Goal: Information Seeking & Learning: Find specific page/section

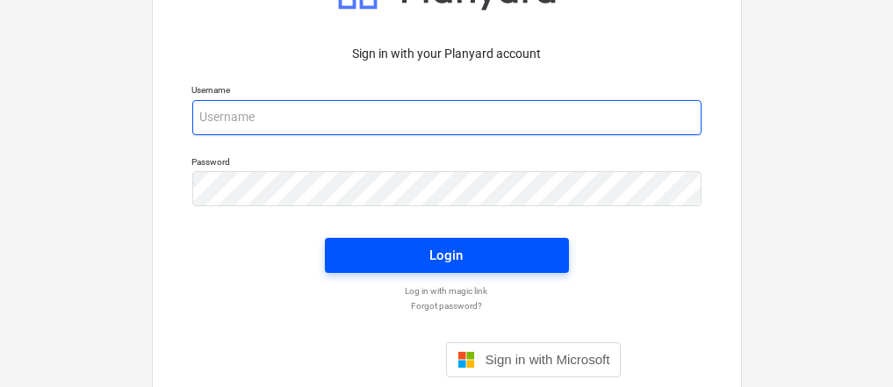
type input "[PERSON_NAME][EMAIL_ADDRESS][DOMAIN_NAME]"
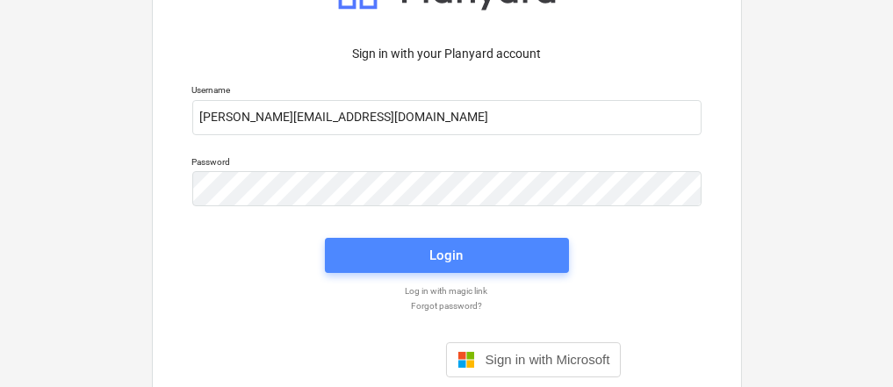
click at [442, 259] on div "Login" at bounding box center [446, 255] width 33 height 23
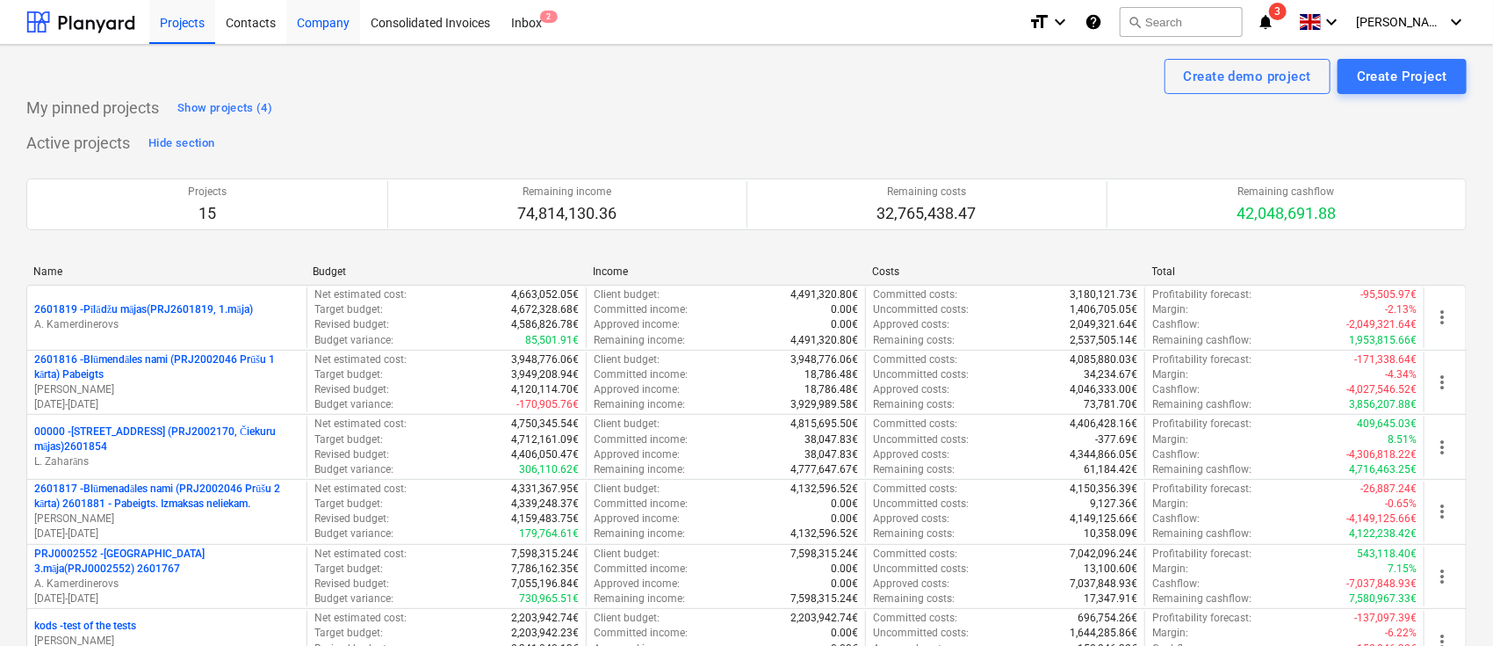
click at [319, 21] on div "Company" at bounding box center [323, 21] width 74 height 45
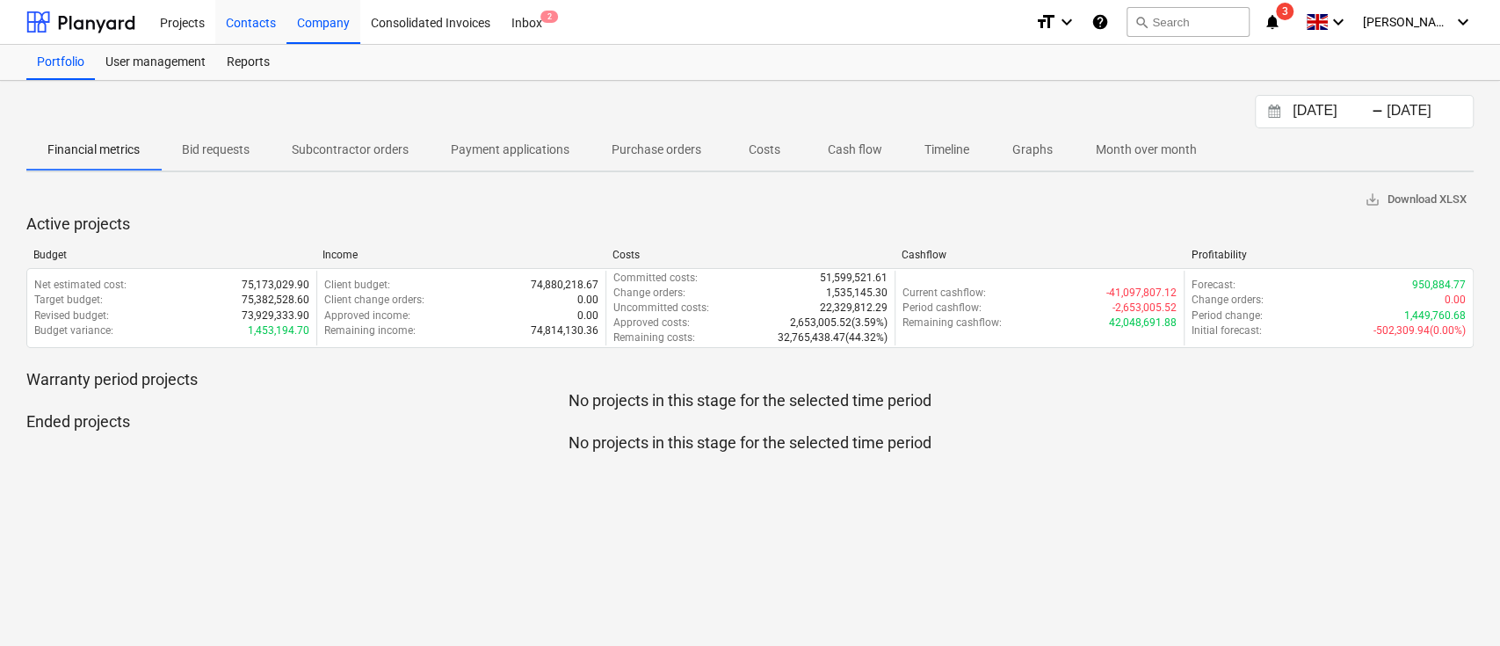
click at [253, 14] on div "Contacts" at bounding box center [250, 21] width 71 height 45
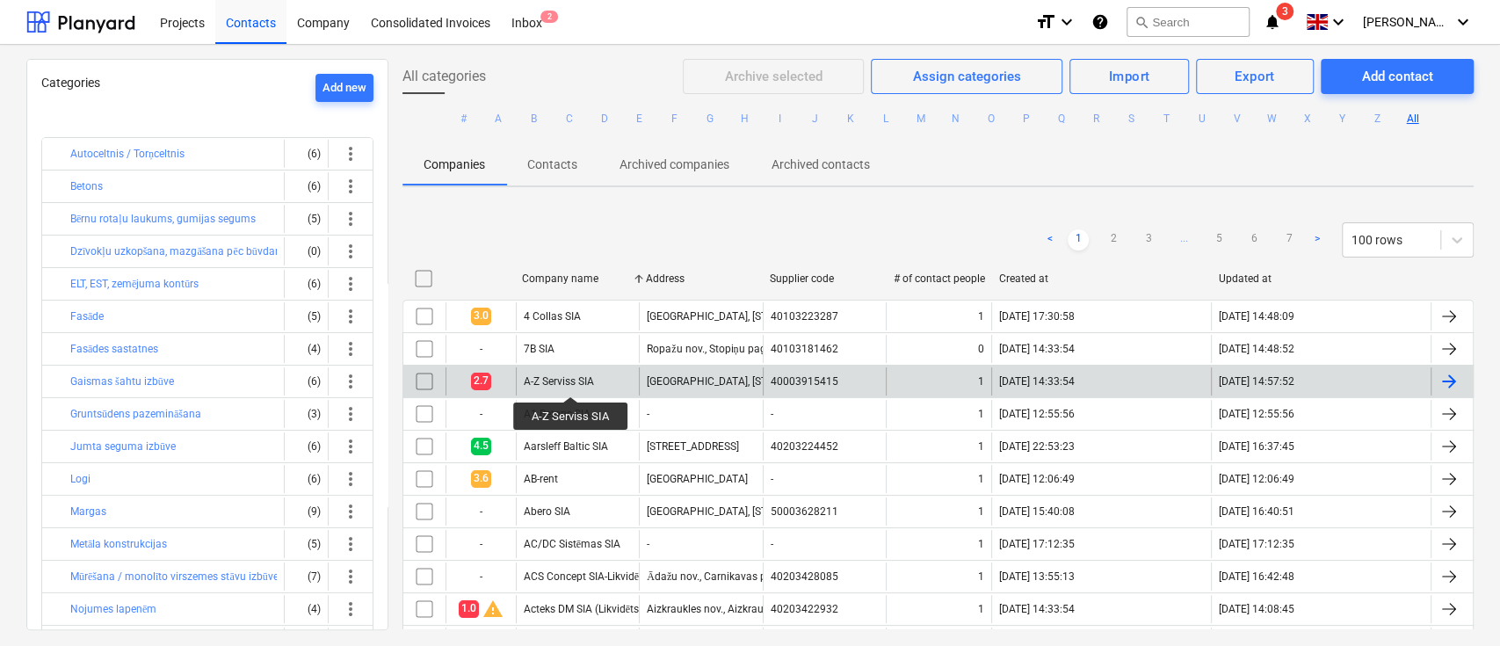
click at [570, 380] on div "A-Z Serviss SIA" at bounding box center [559, 381] width 70 height 12
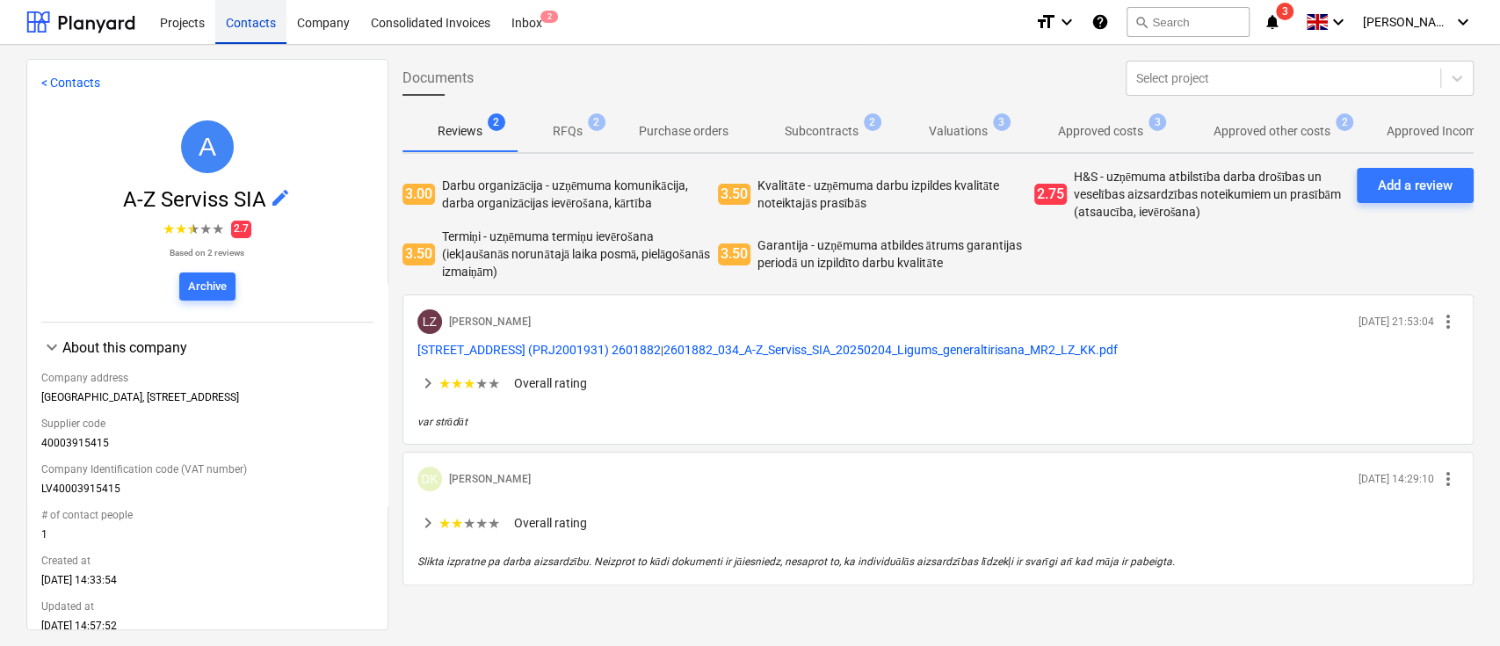
click at [255, 22] on div "Contacts" at bounding box center [250, 21] width 71 height 45
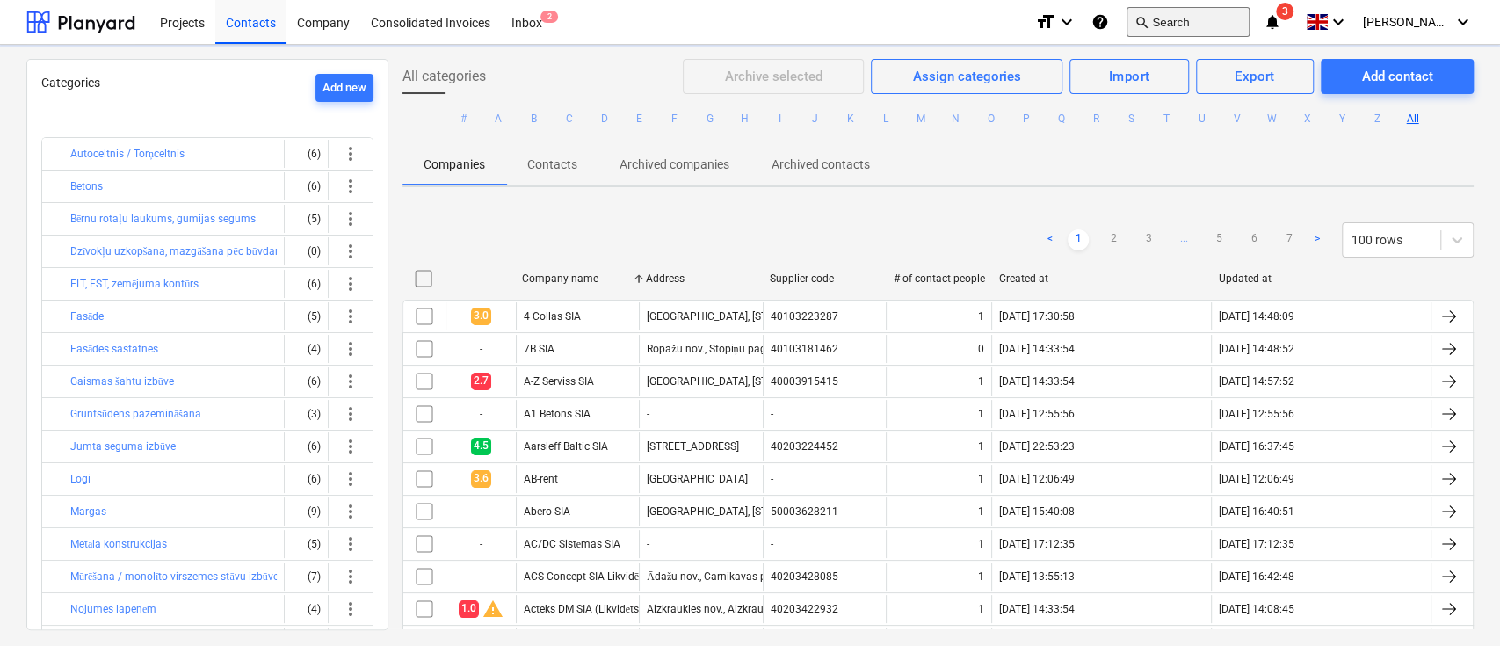
click at [899, 28] on button "search Search" at bounding box center [1187, 22] width 123 height 30
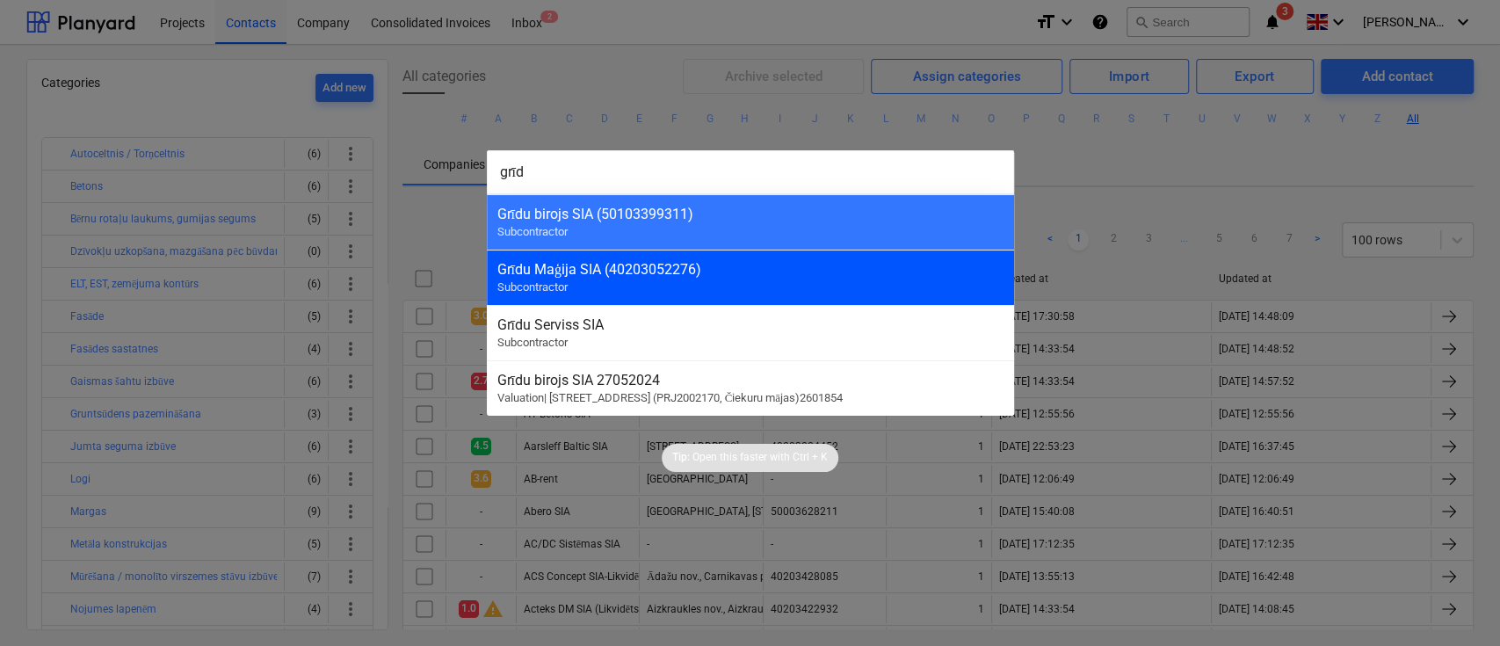
type input "grīd"
click at [704, 270] on div "Grīdu Maģija SIA (40203052276)" at bounding box center [750, 269] width 506 height 17
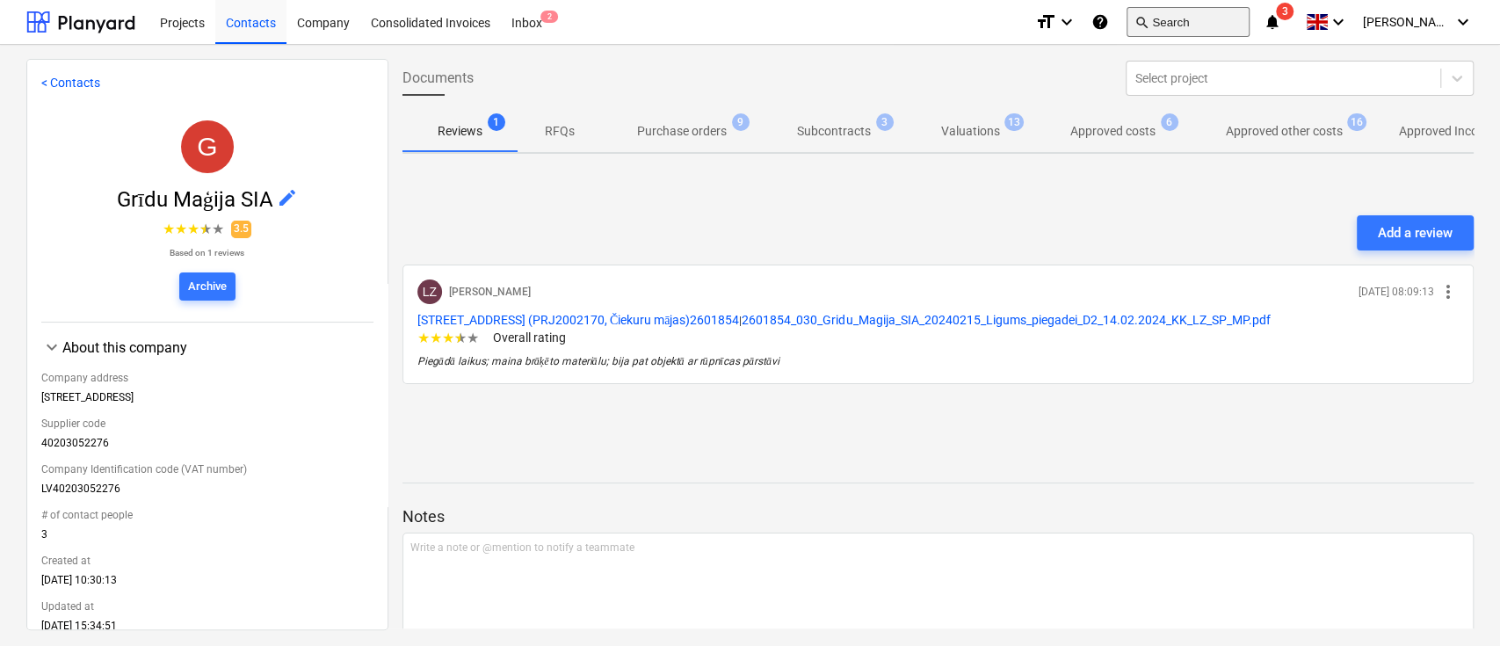
click at [899, 31] on button "search Search" at bounding box center [1187, 22] width 123 height 30
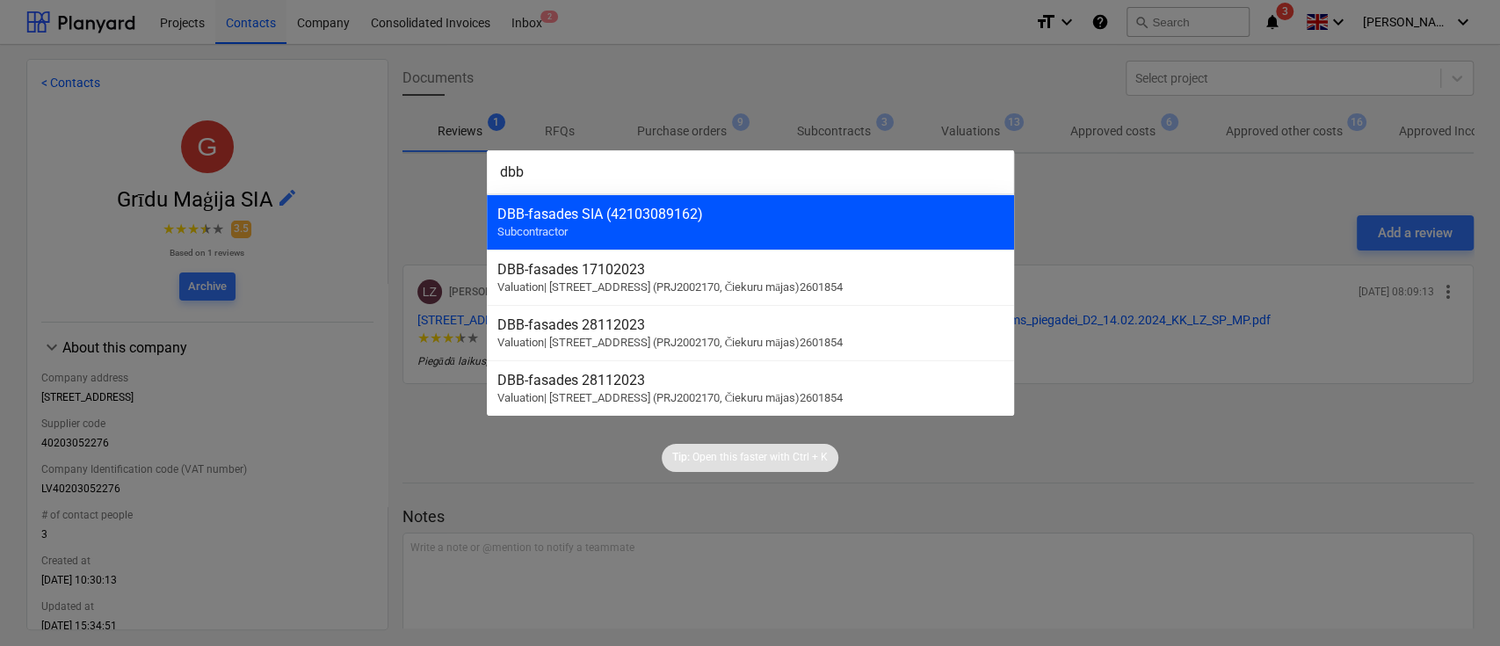
type input "dbb"
click at [578, 221] on div "DBB-fasades SIA (42103089162) Subcontractor" at bounding box center [750, 221] width 527 height 55
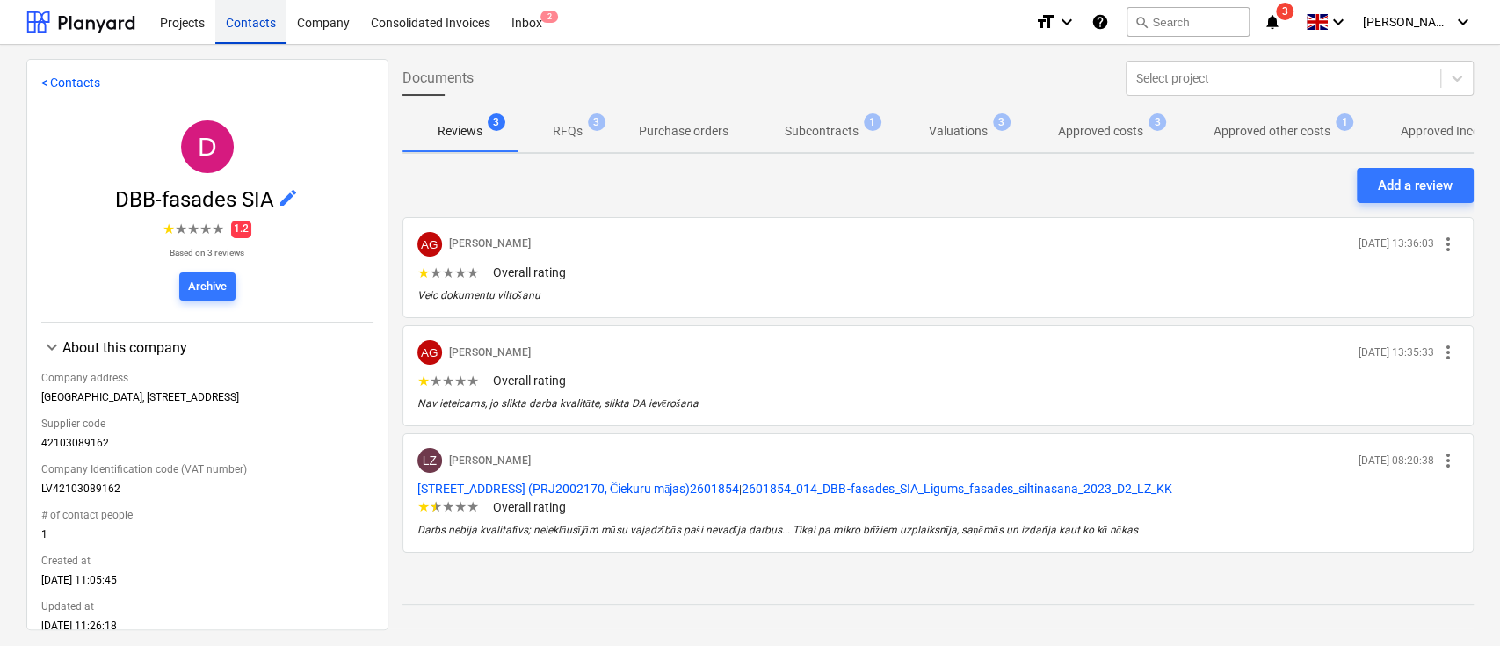
click at [262, 27] on div "Contacts" at bounding box center [250, 21] width 71 height 45
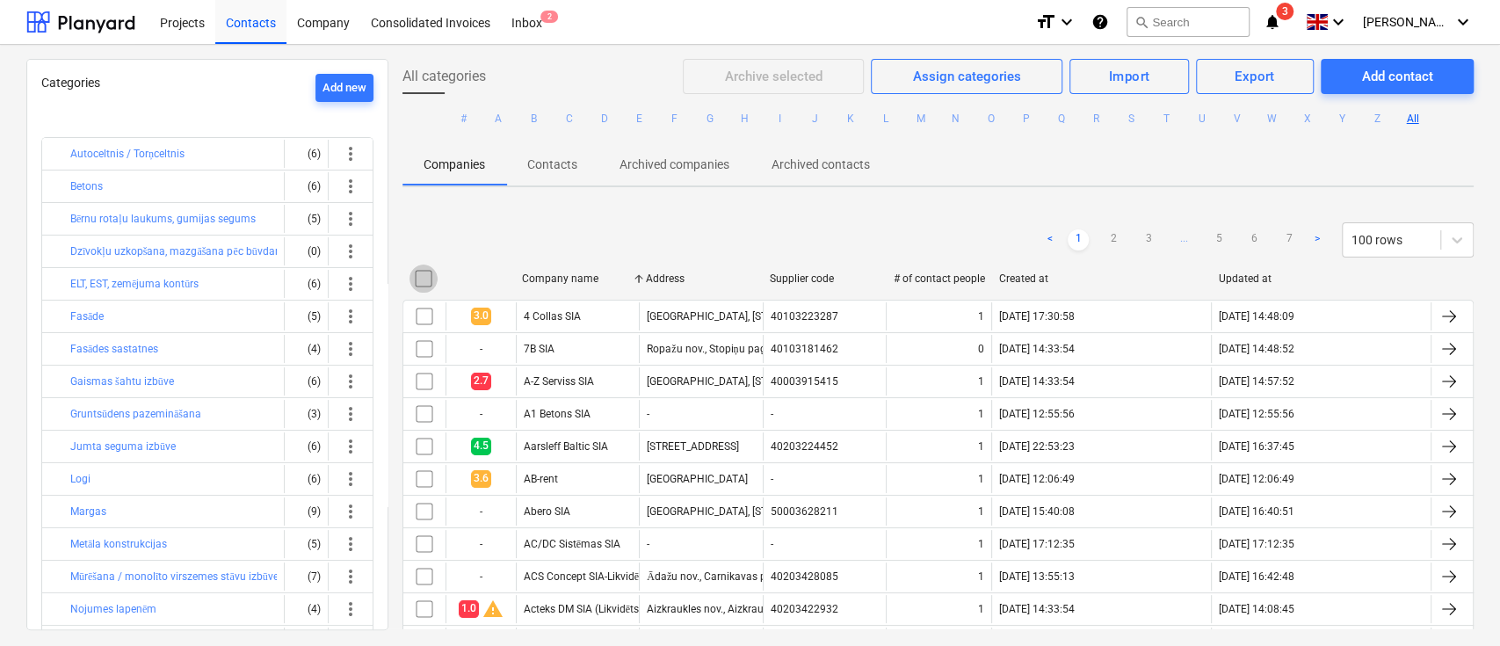
click at [425, 278] on input "checkbox" at bounding box center [423, 278] width 28 height 28
click at [569, 280] on div "Company name" at bounding box center [577, 278] width 110 height 12
checkbox input "true"
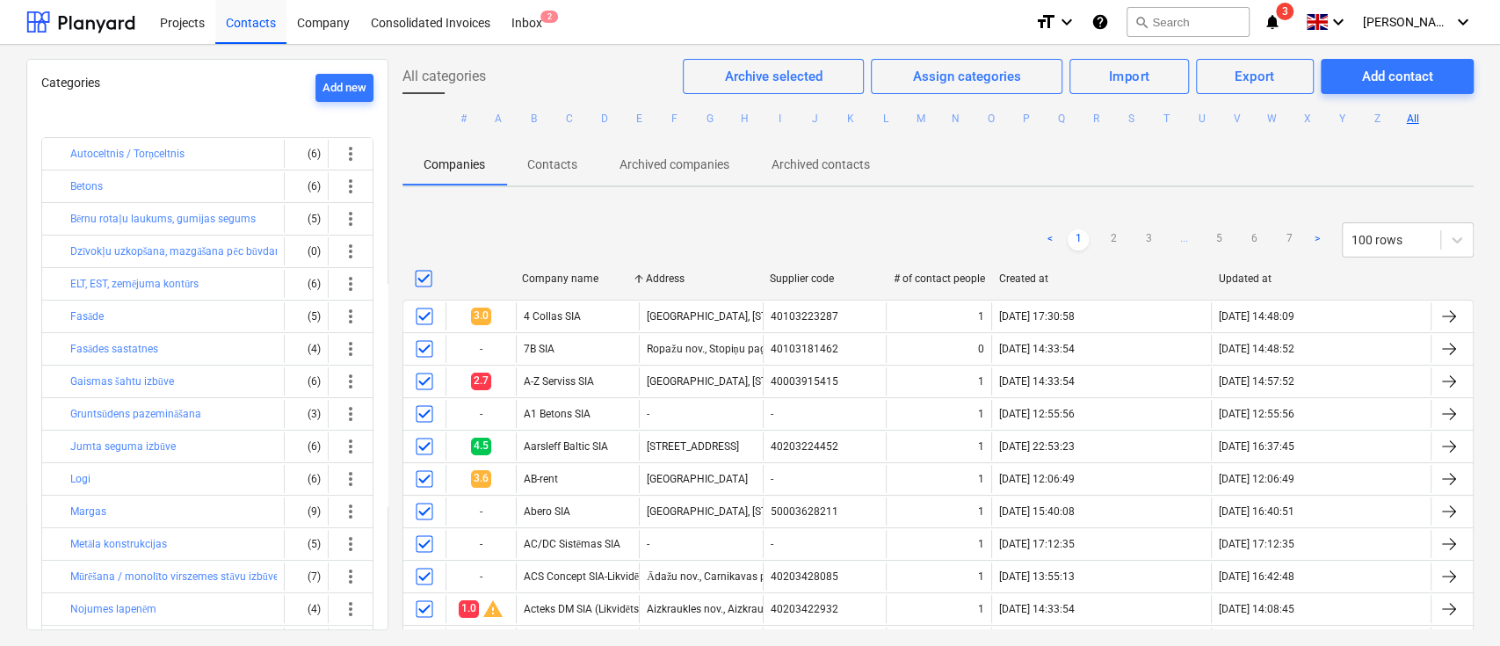
checkbox input "true"
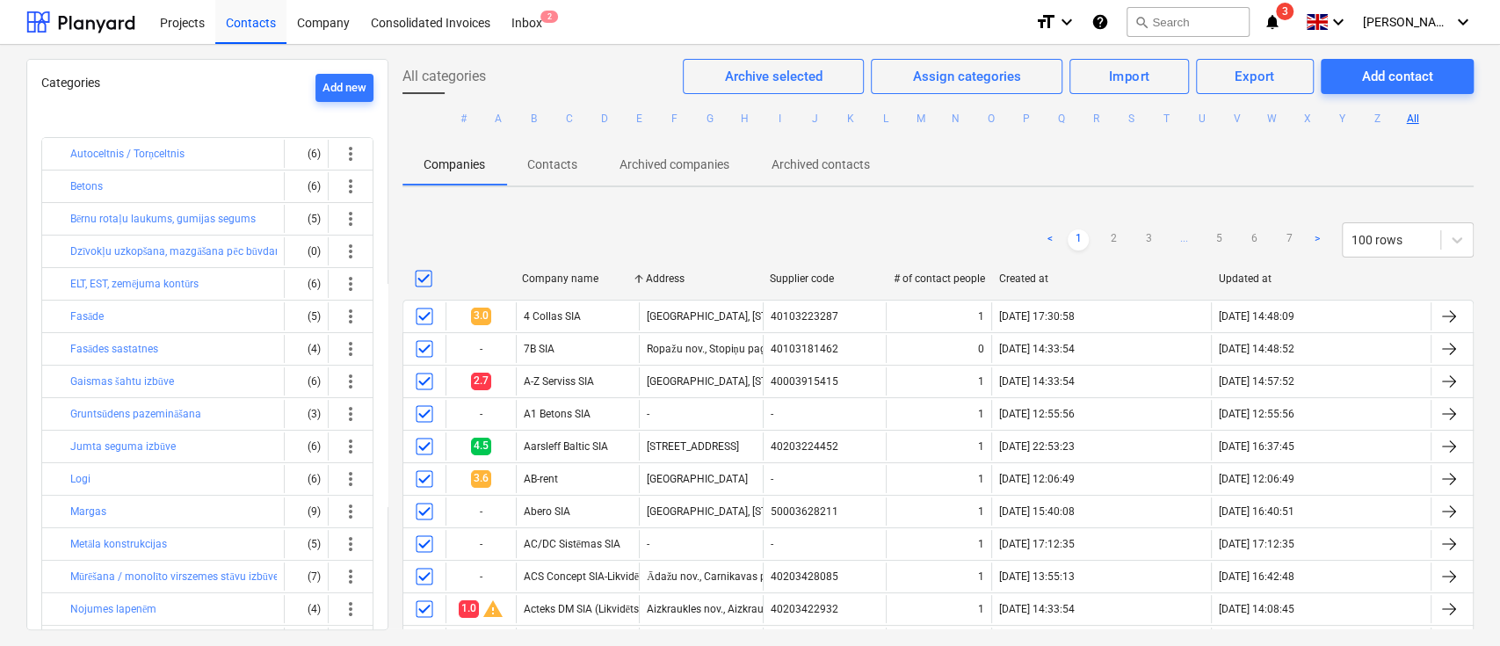
checkbox input "true"
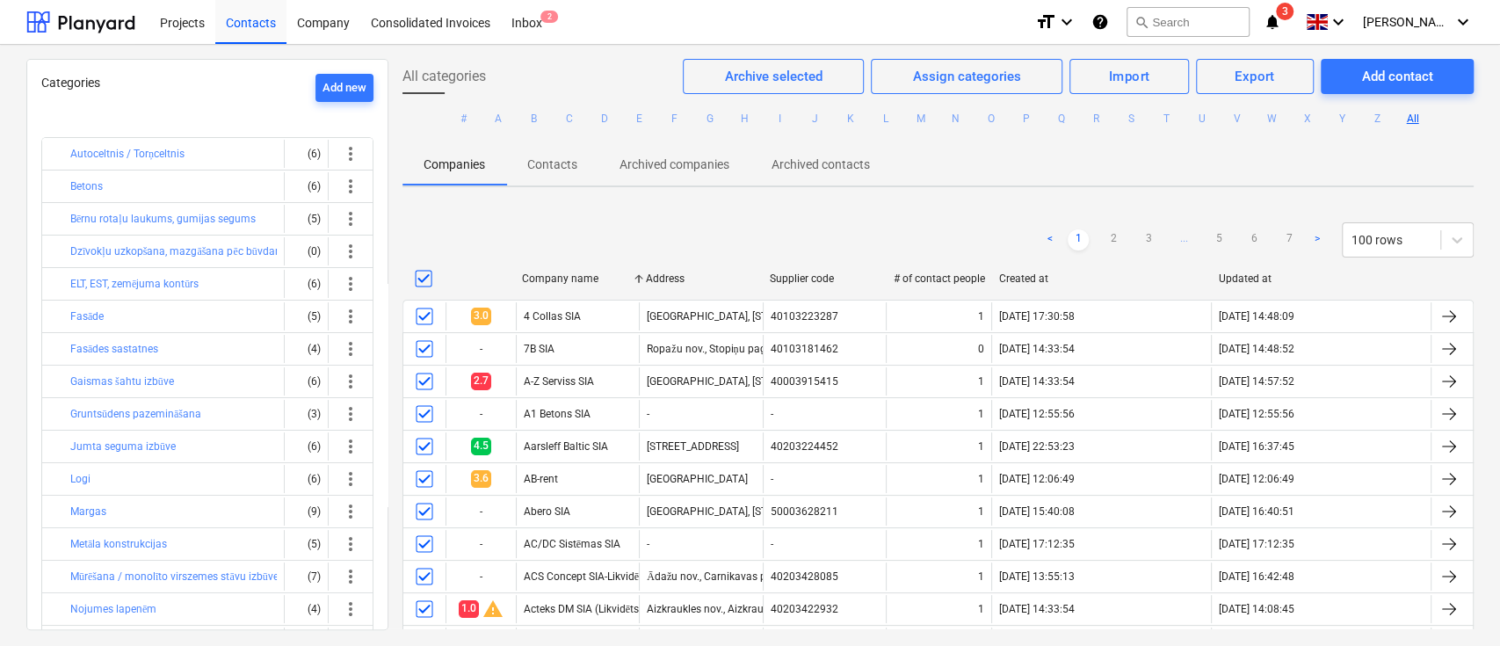
checkbox input "true"
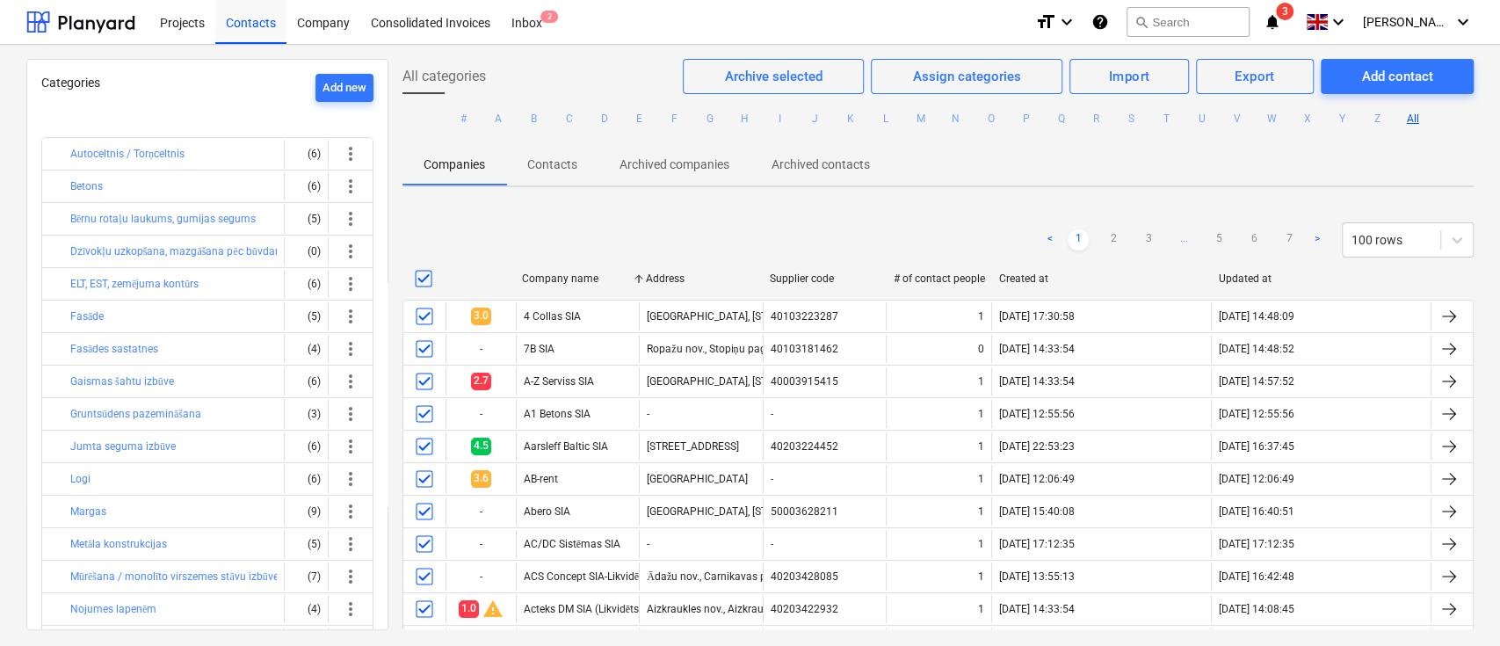
checkbox input "true"
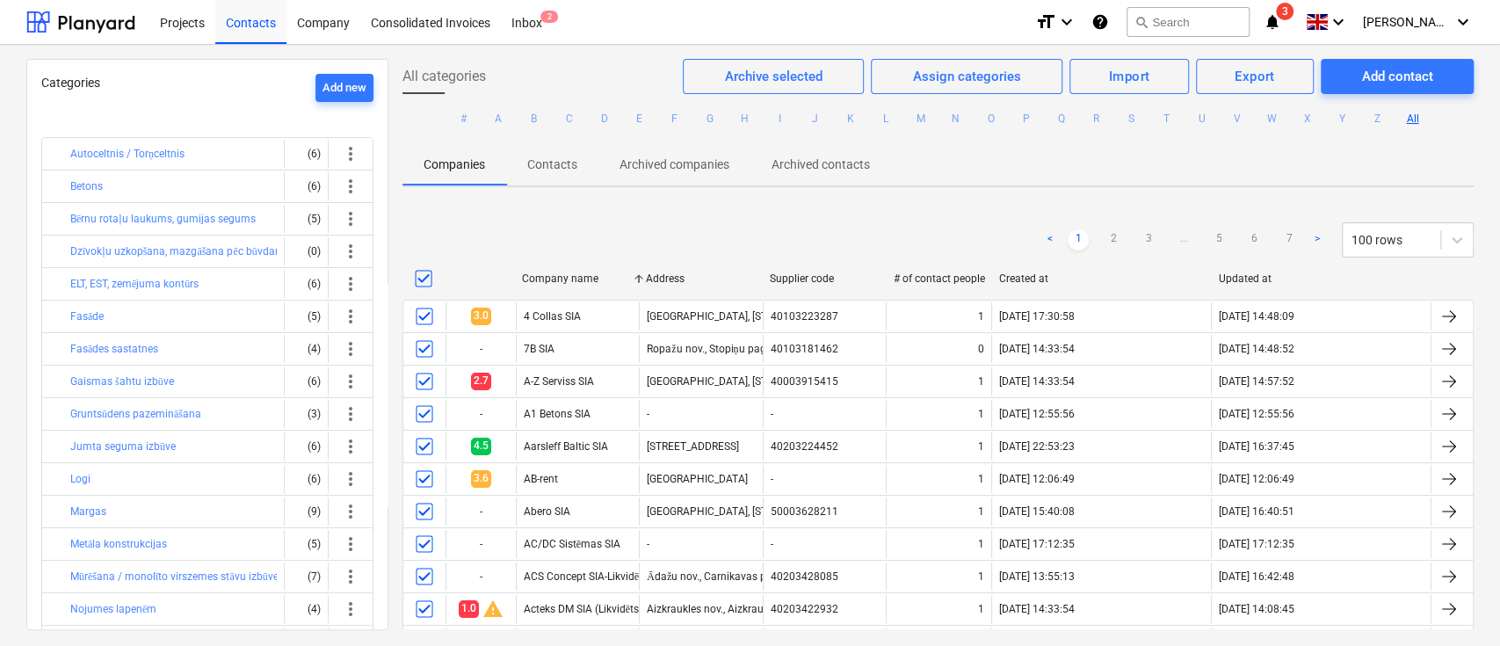
checkbox input "true"
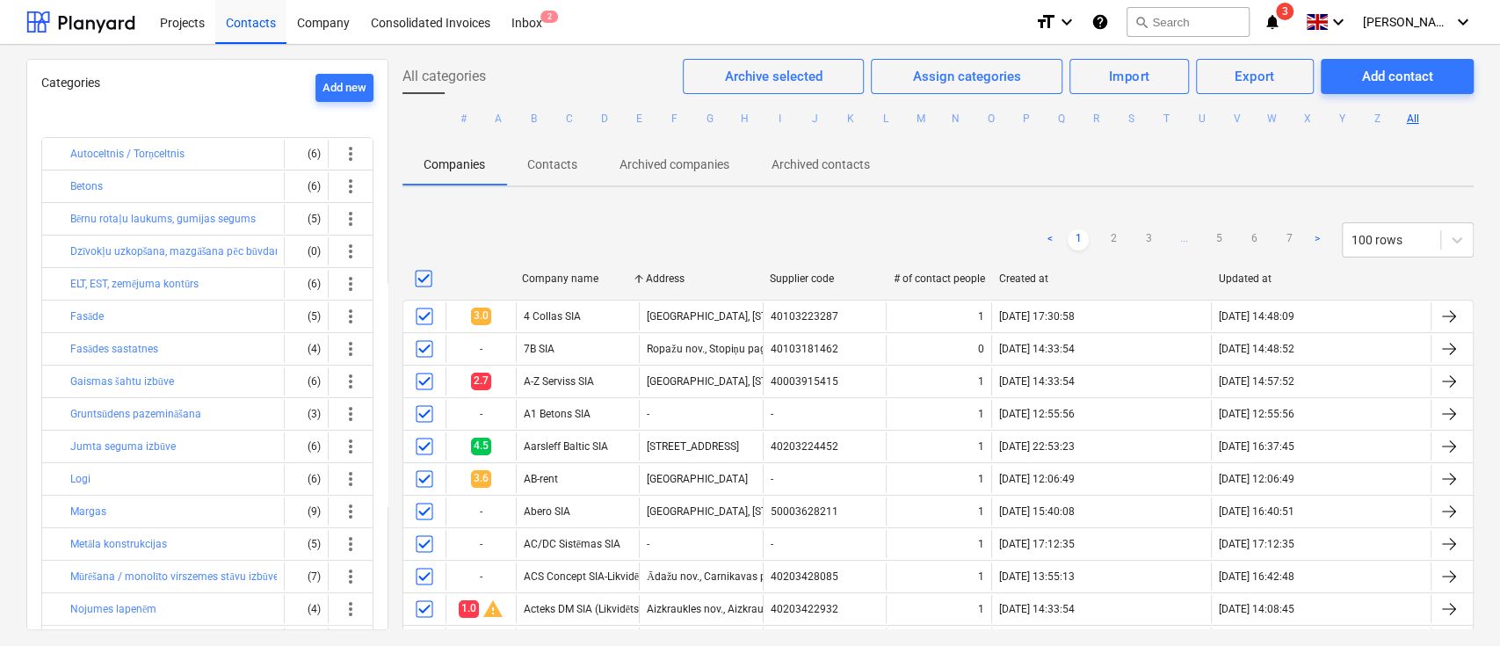
checkbox input "true"
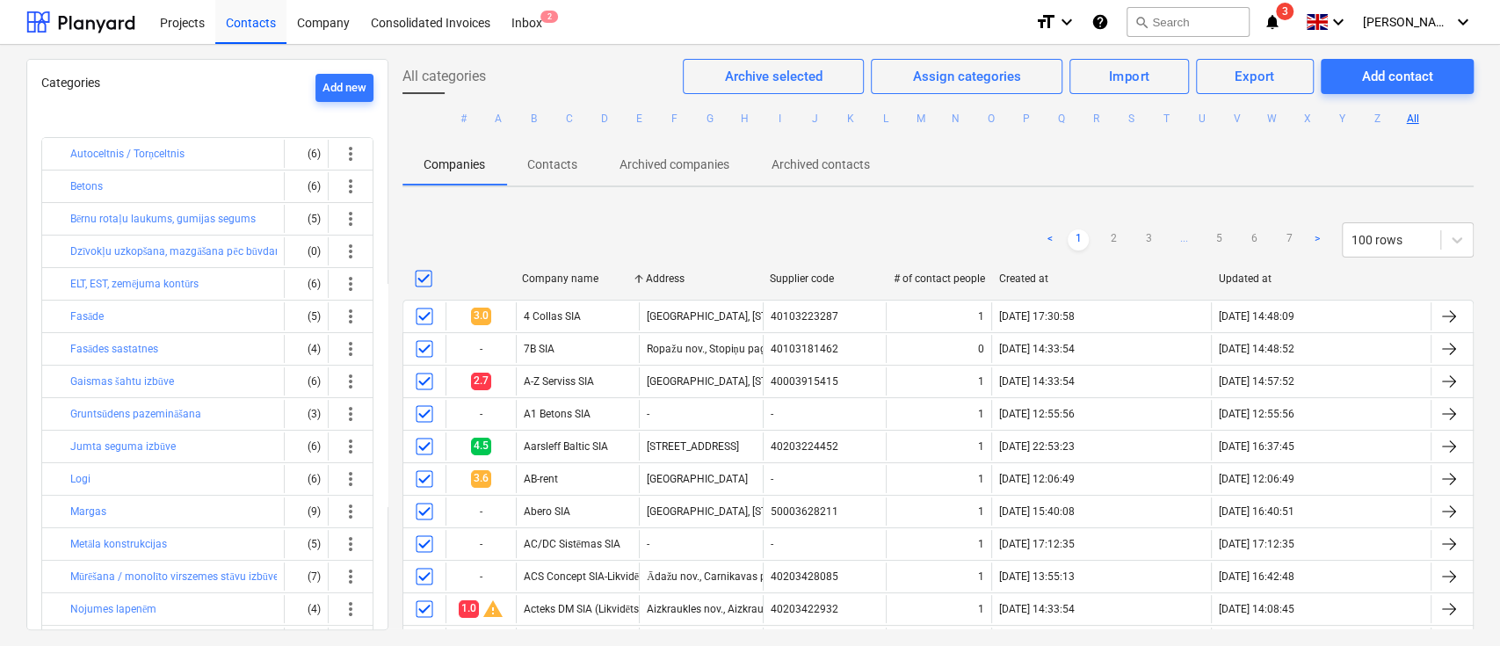
checkbox input "true"
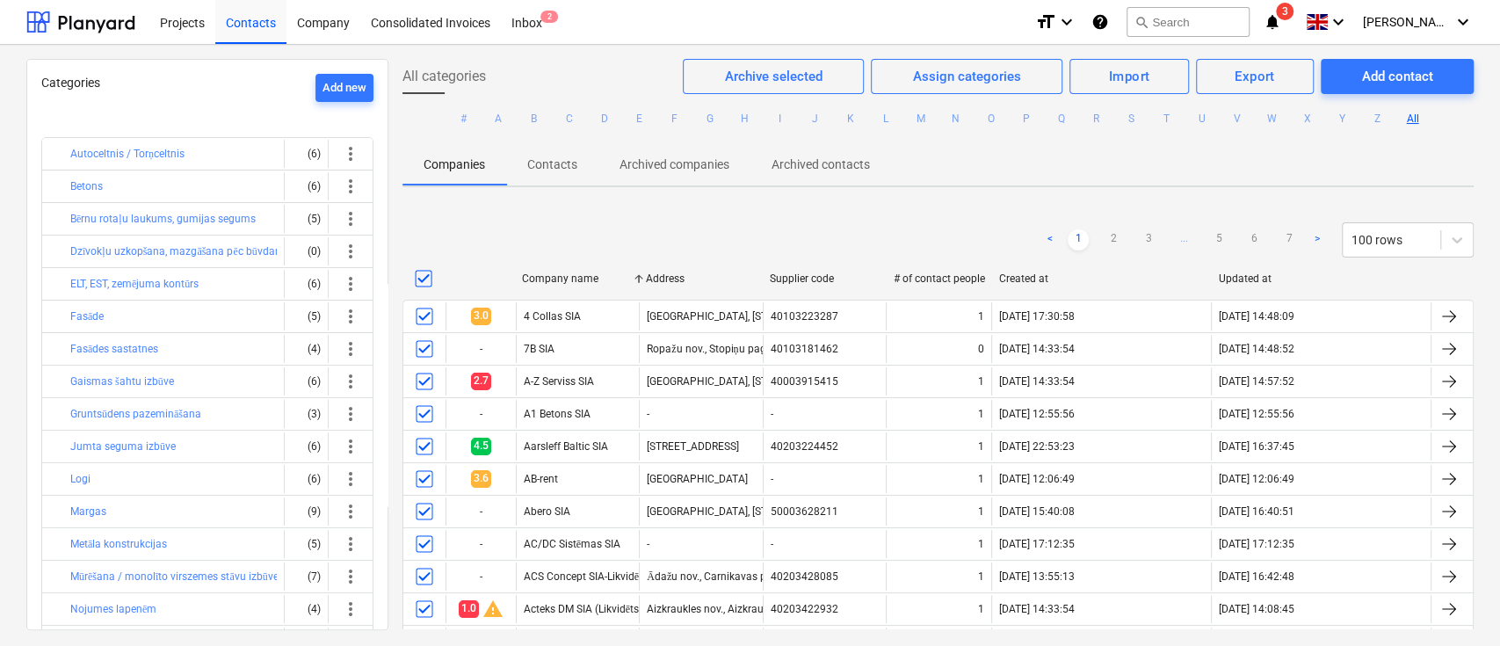
checkbox input "true"
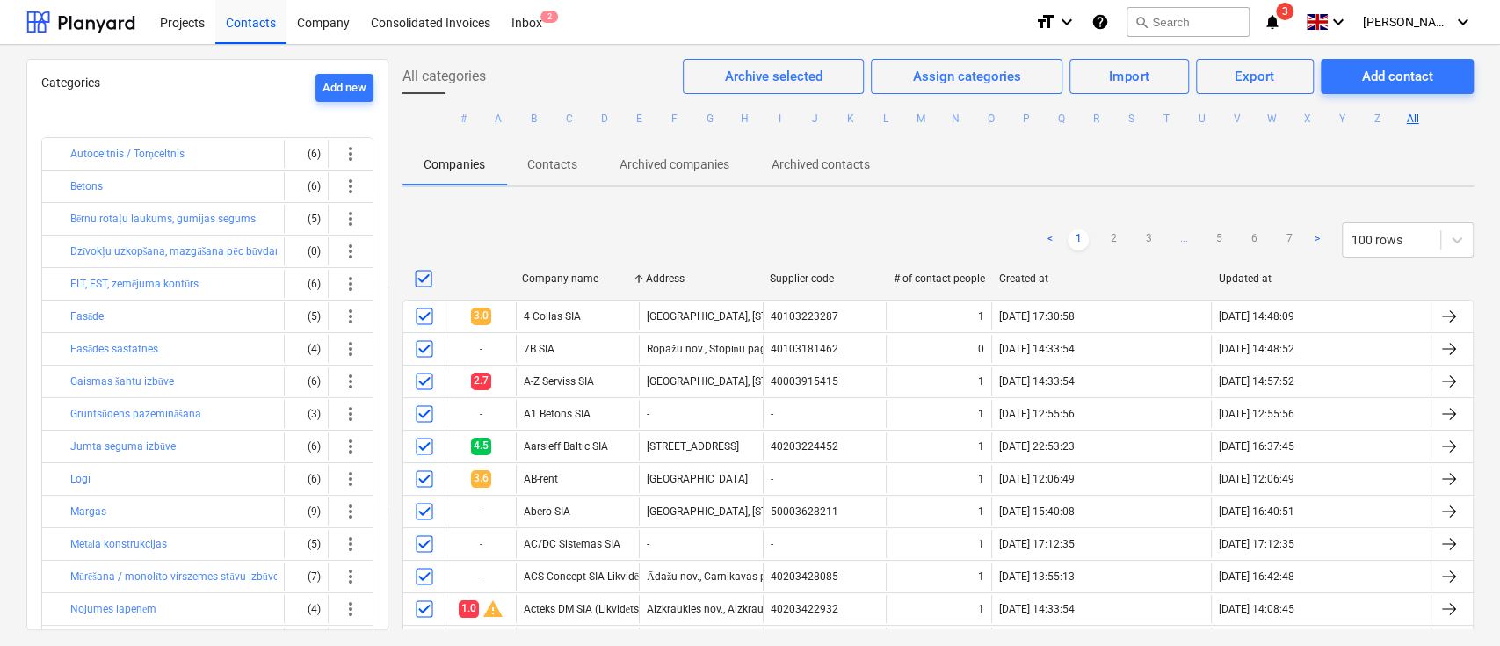
checkbox input "true"
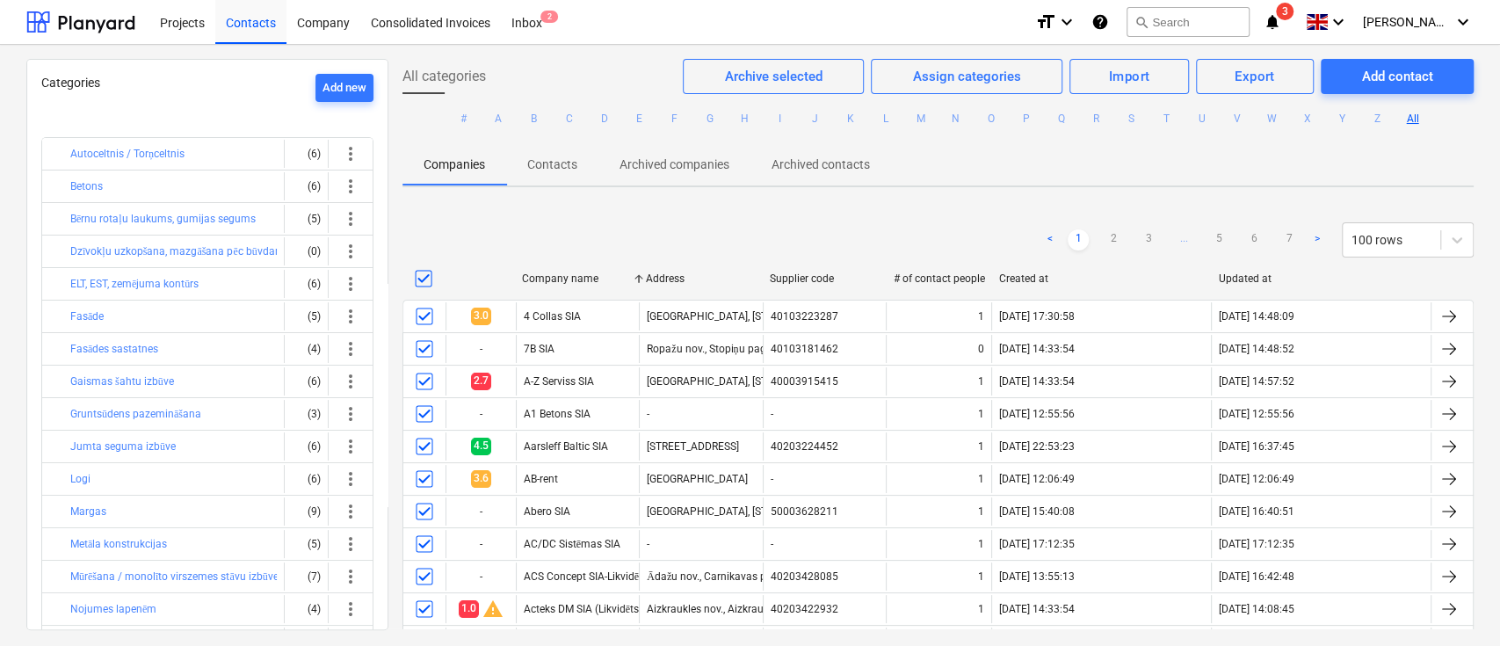
checkbox input "true"
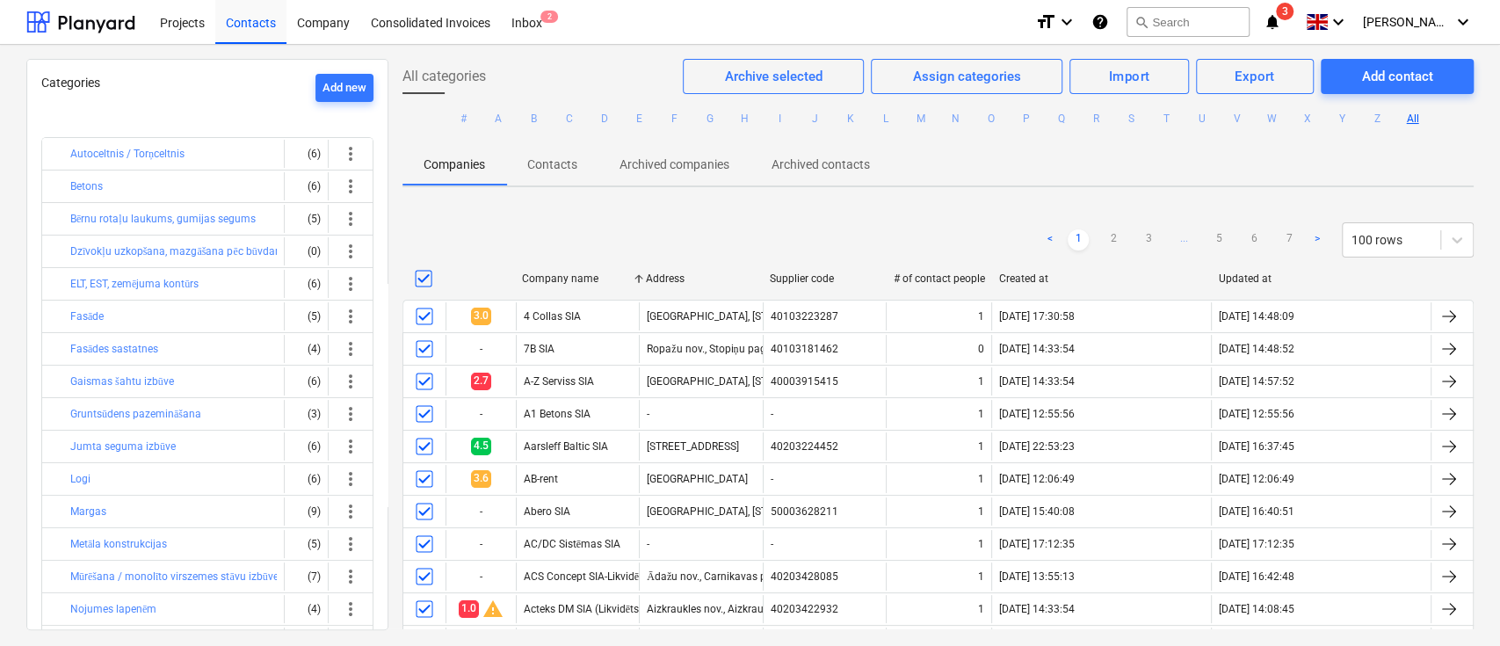
checkbox input "true"
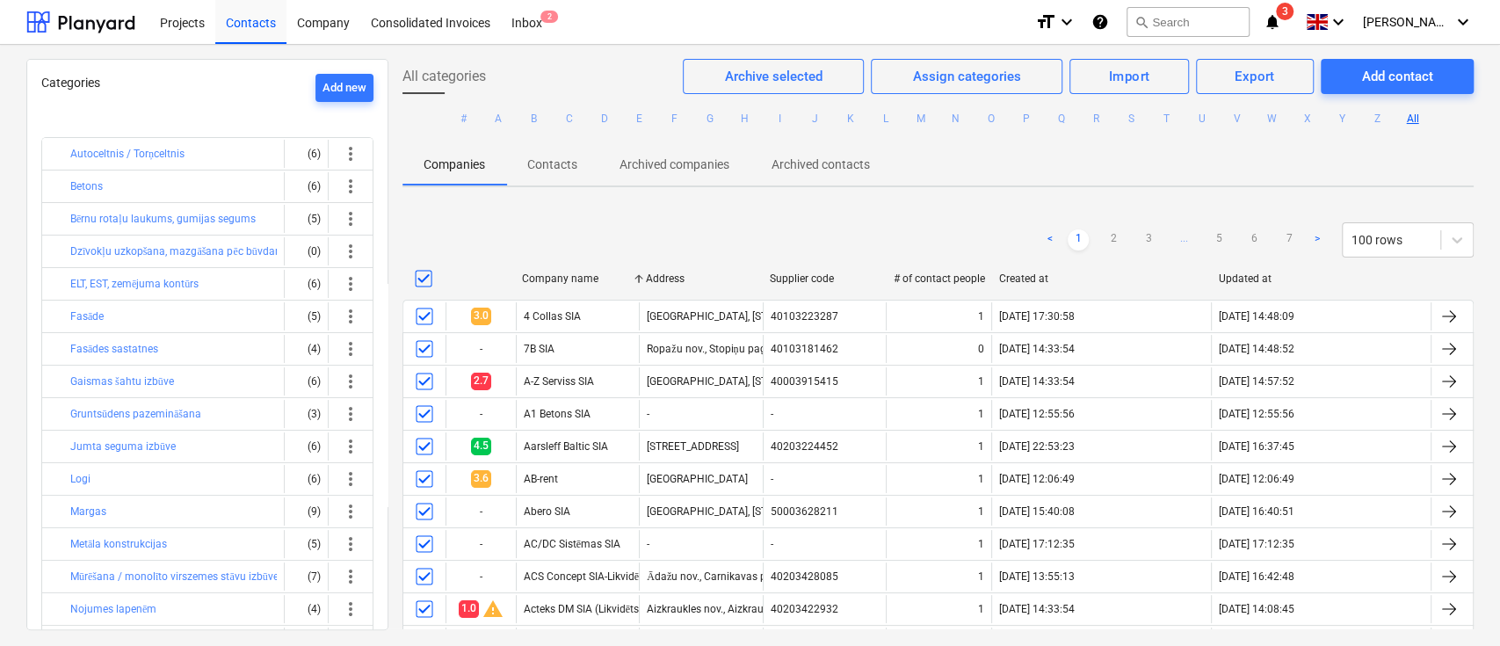
checkbox input "true"
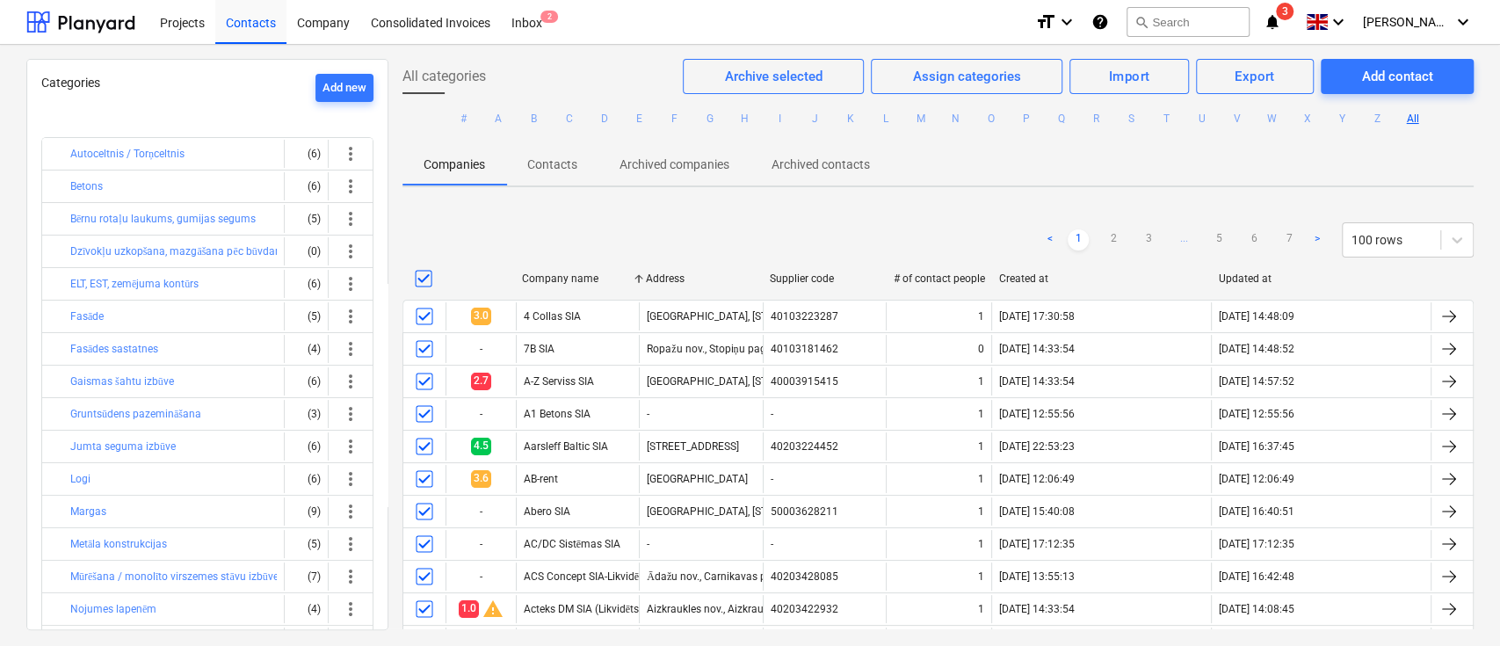
checkbox input "true"
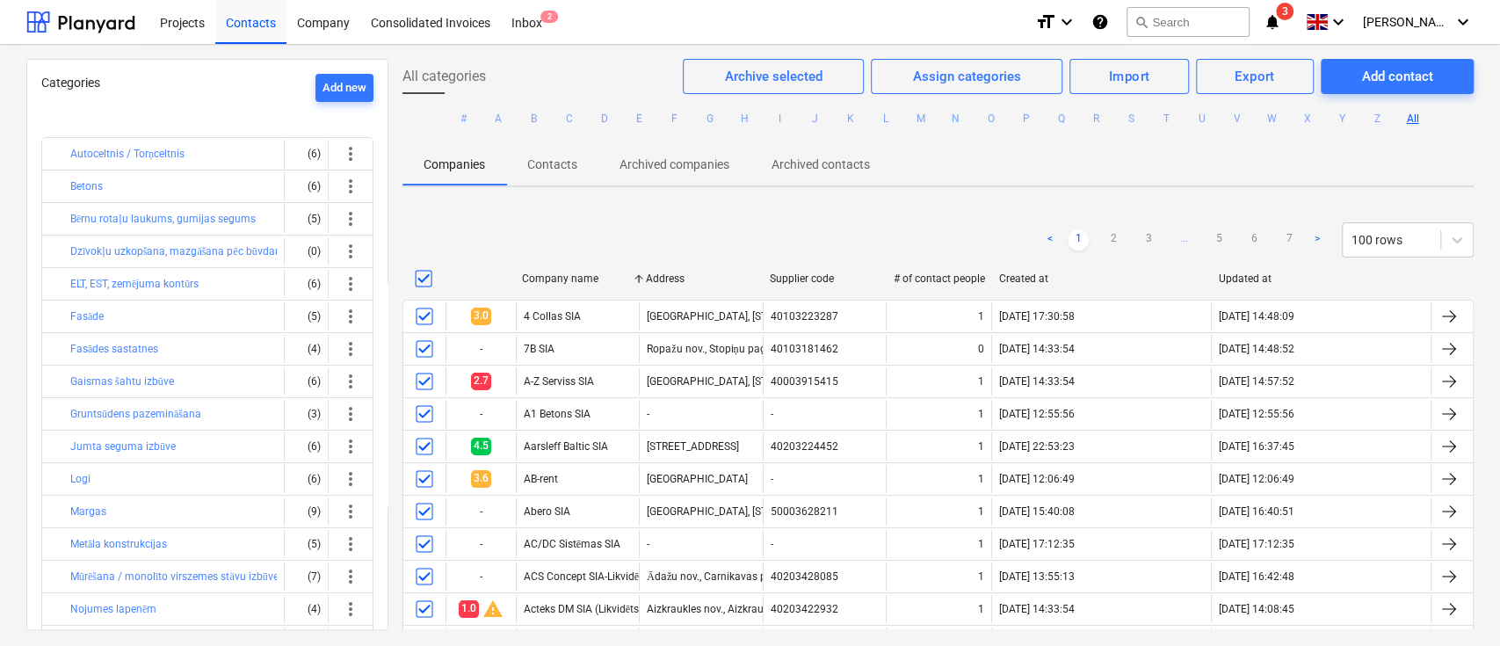
checkbox input "true"
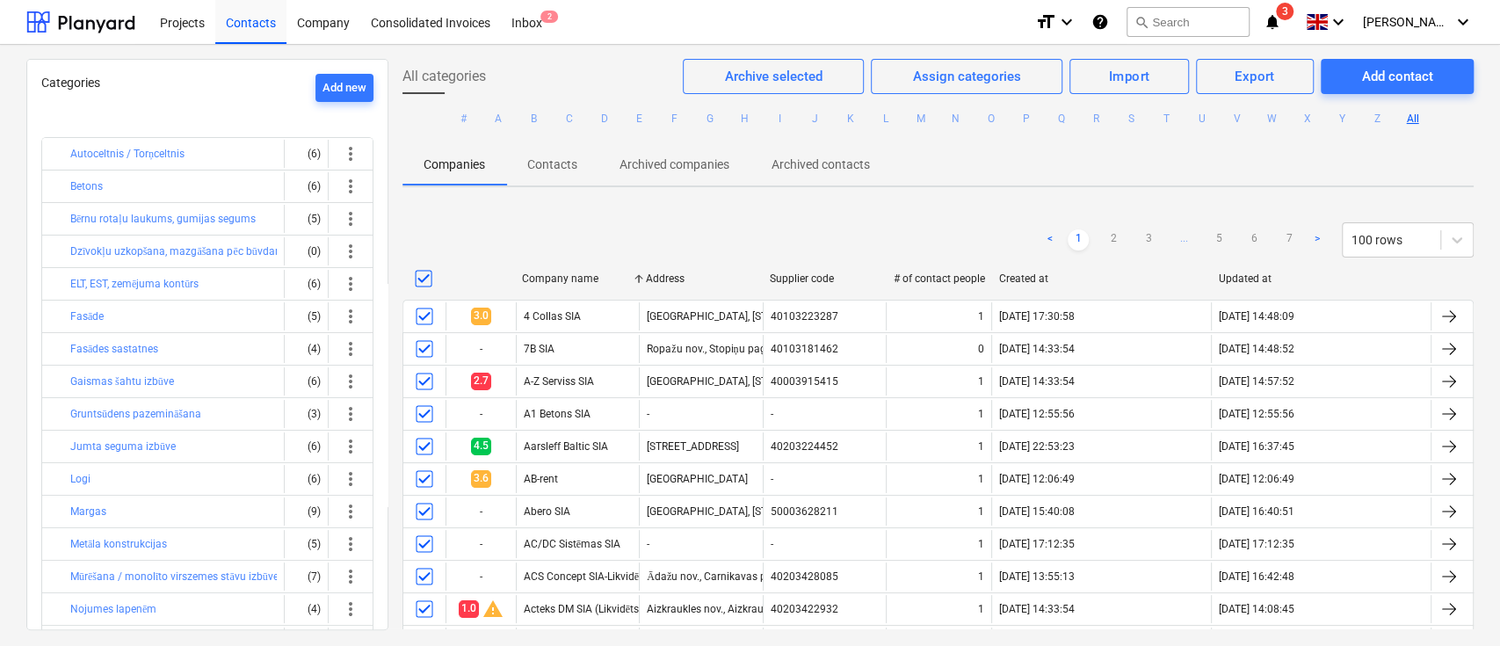
checkbox input "true"
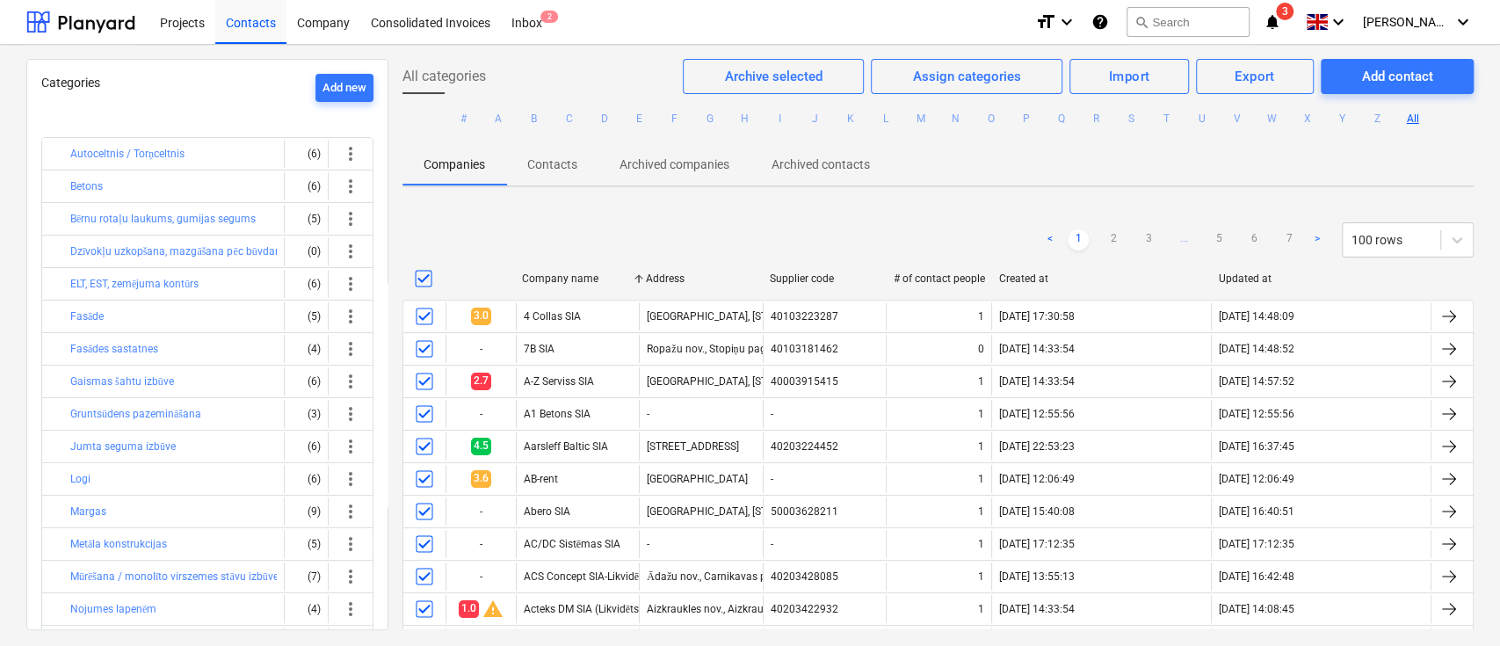
checkbox input "true"
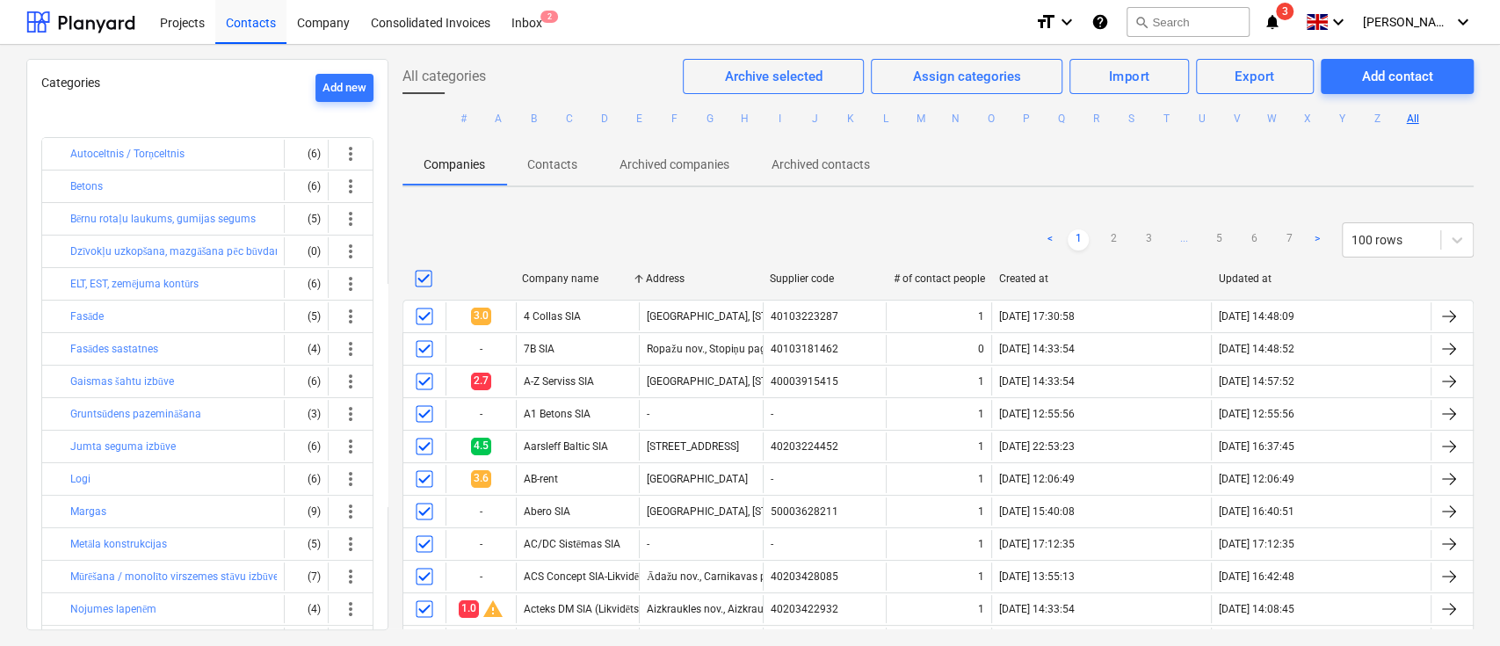
checkbox input "true"
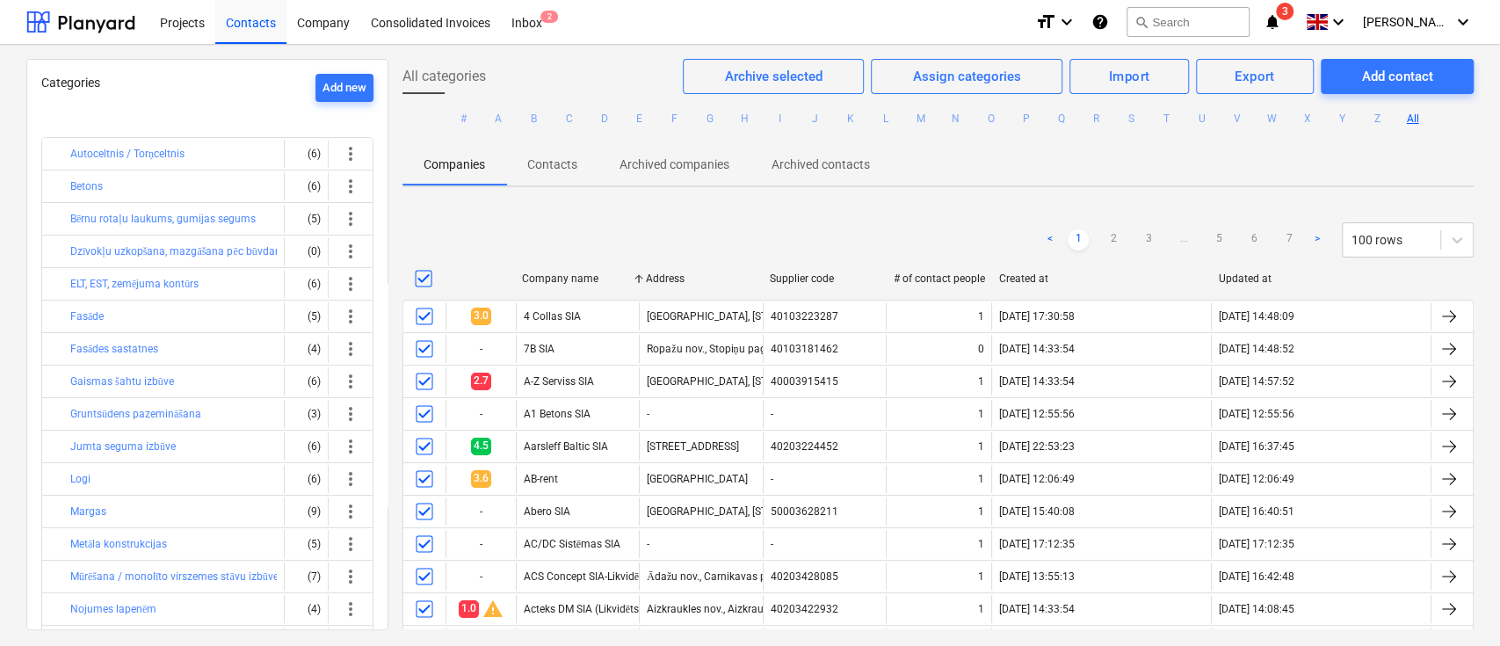
checkbox input "true"
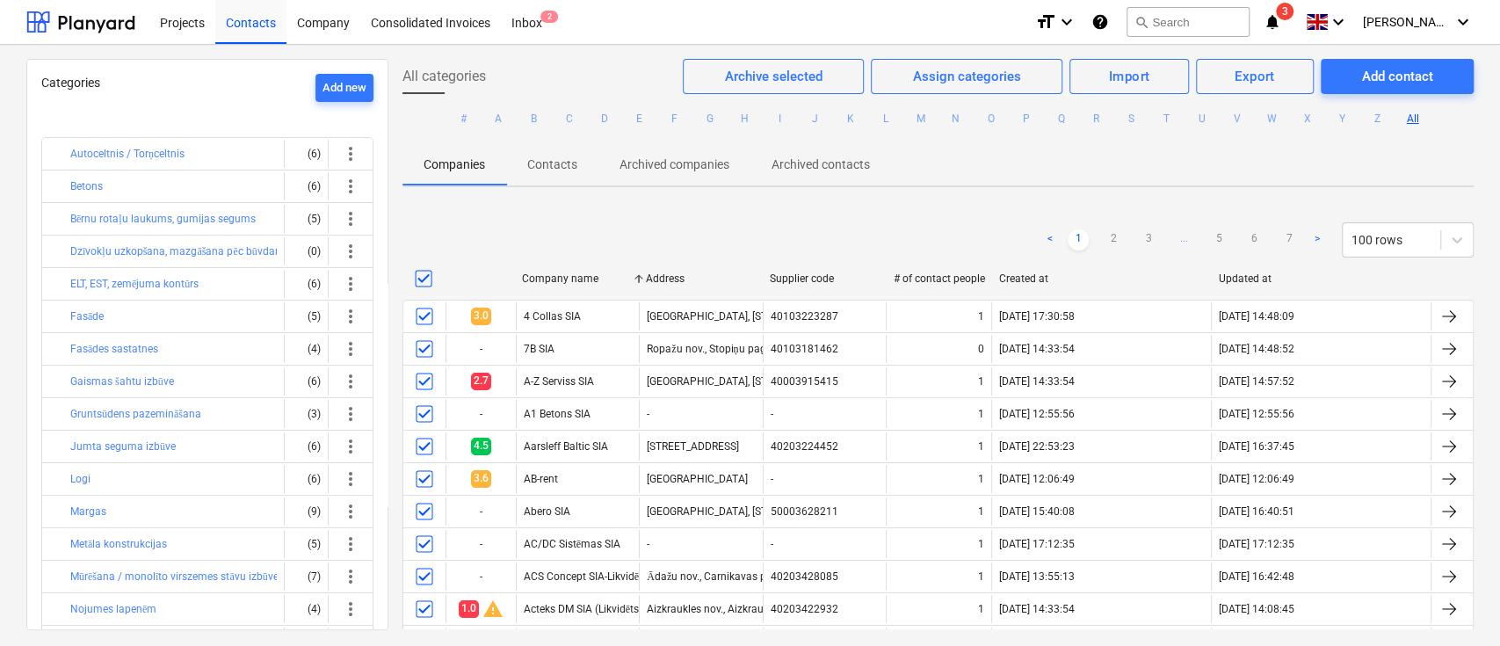
checkbox input "true"
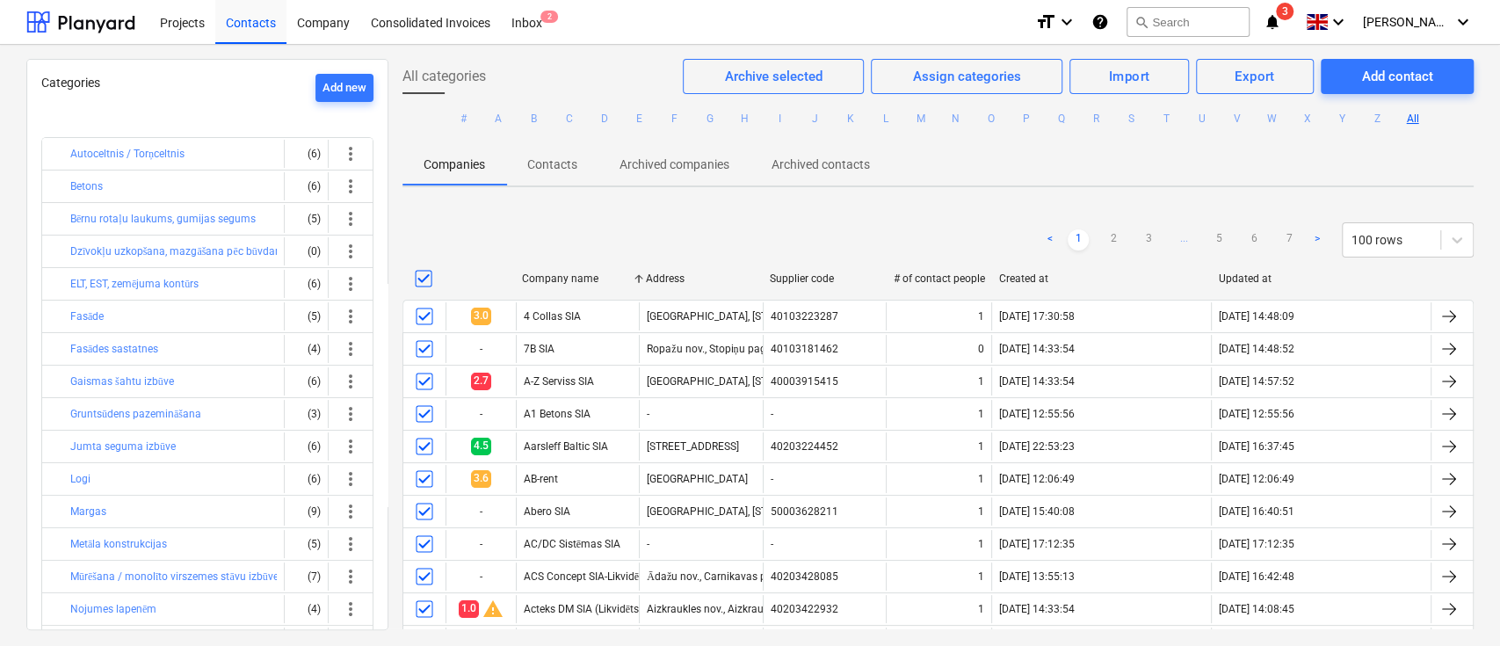
checkbox input "true"
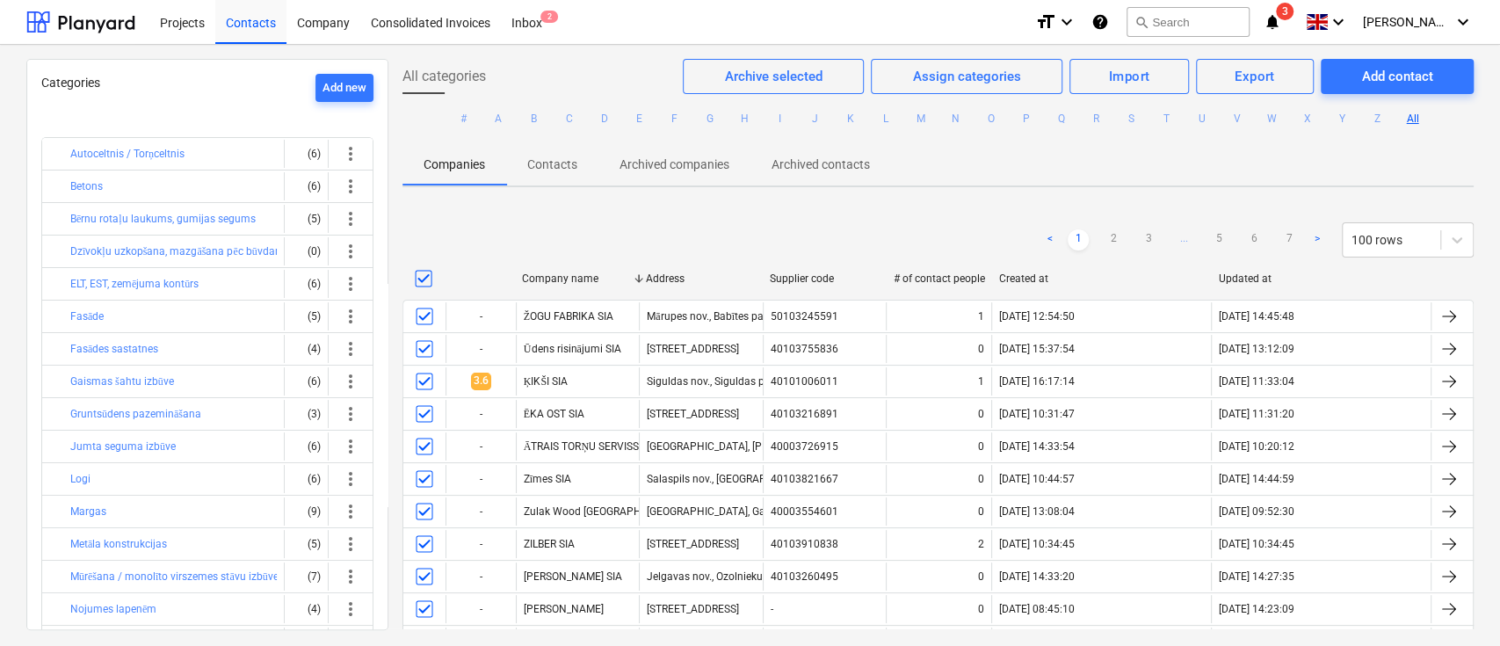
click at [569, 280] on div "Company name" at bounding box center [577, 278] width 110 height 12
checkbox input "true"
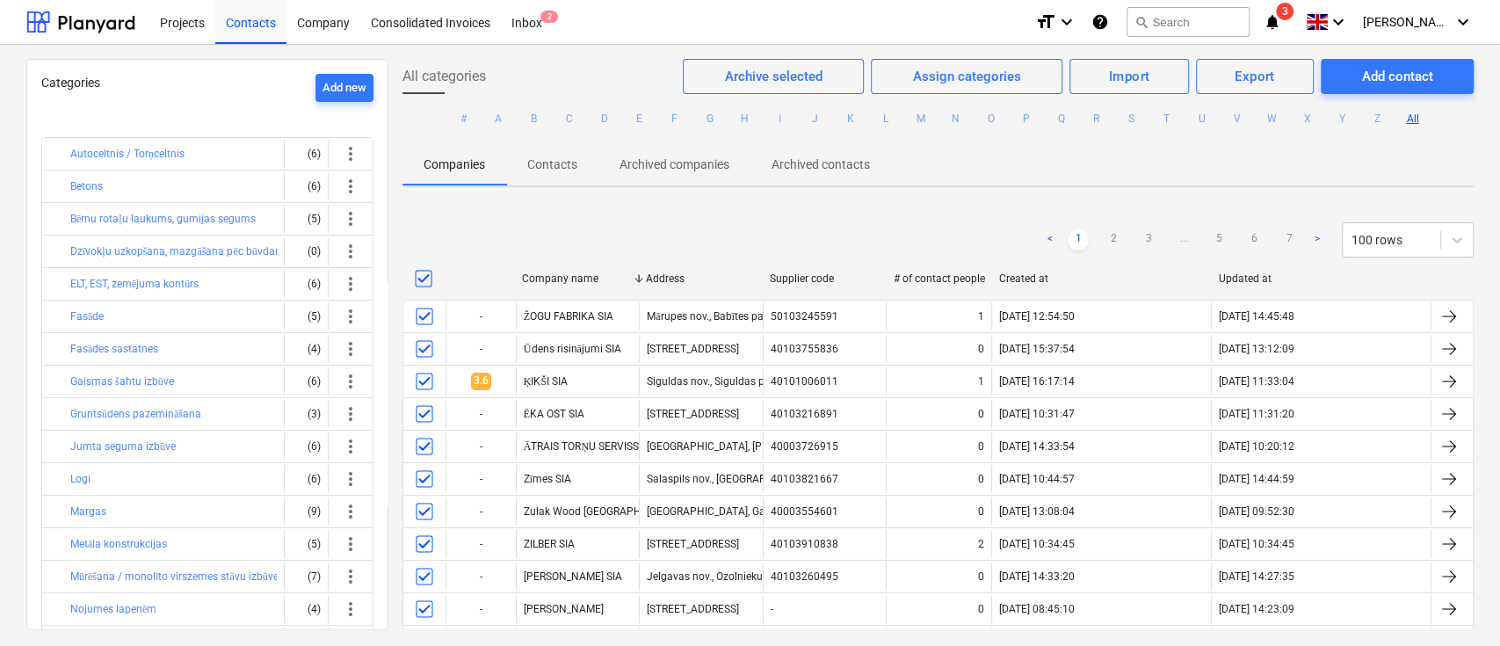
checkbox input "true"
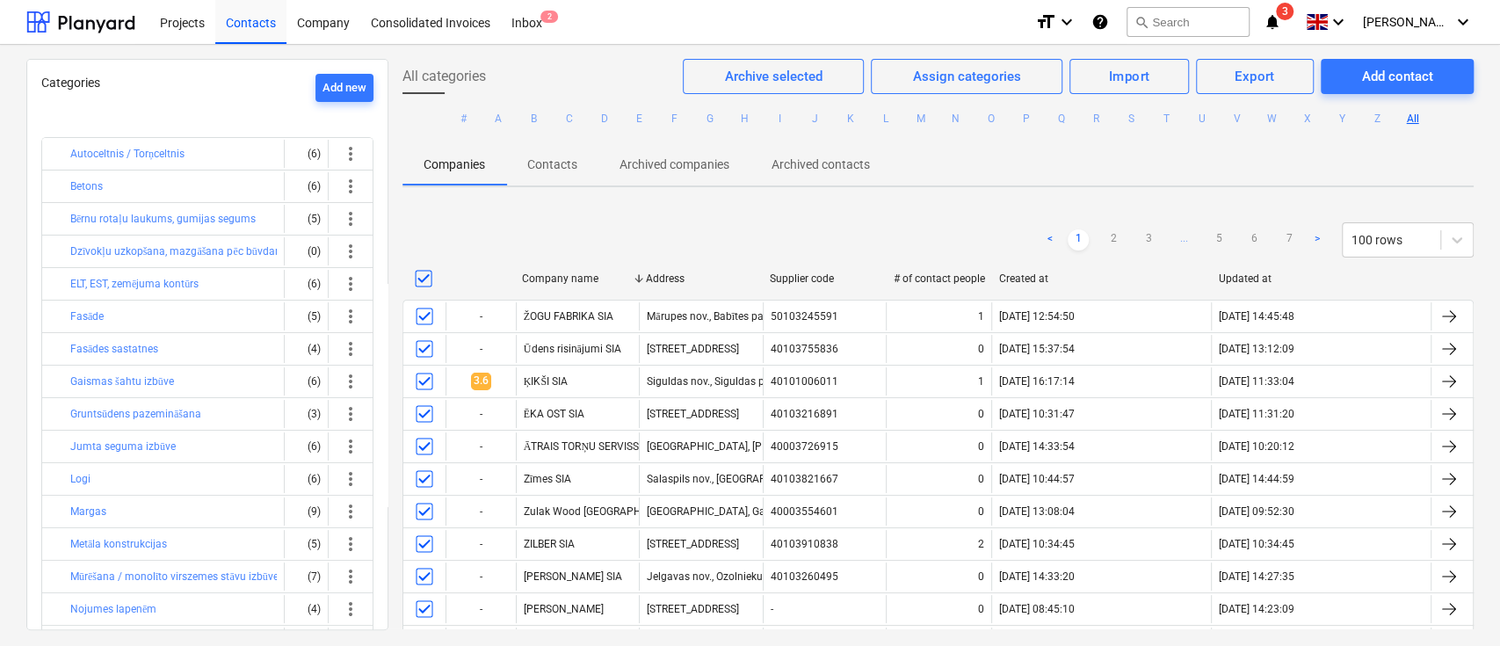
checkbox input "true"
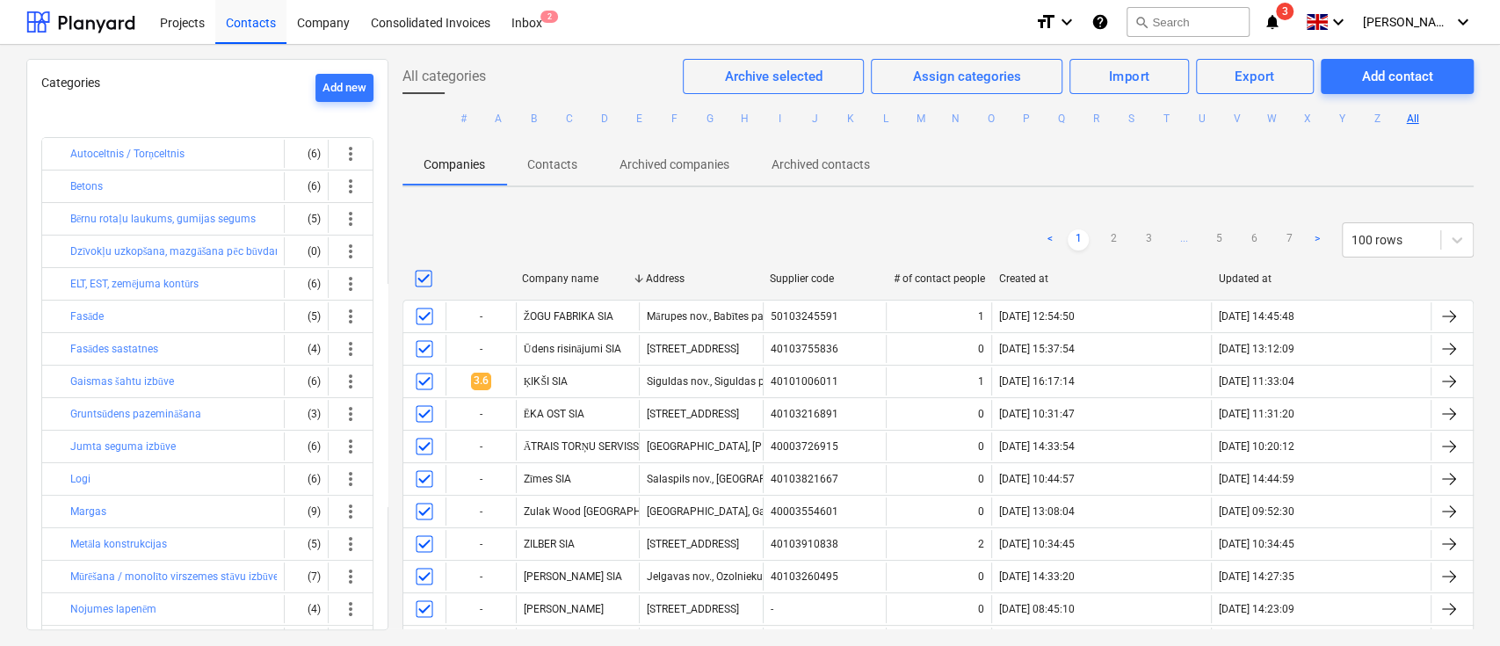
checkbox input "true"
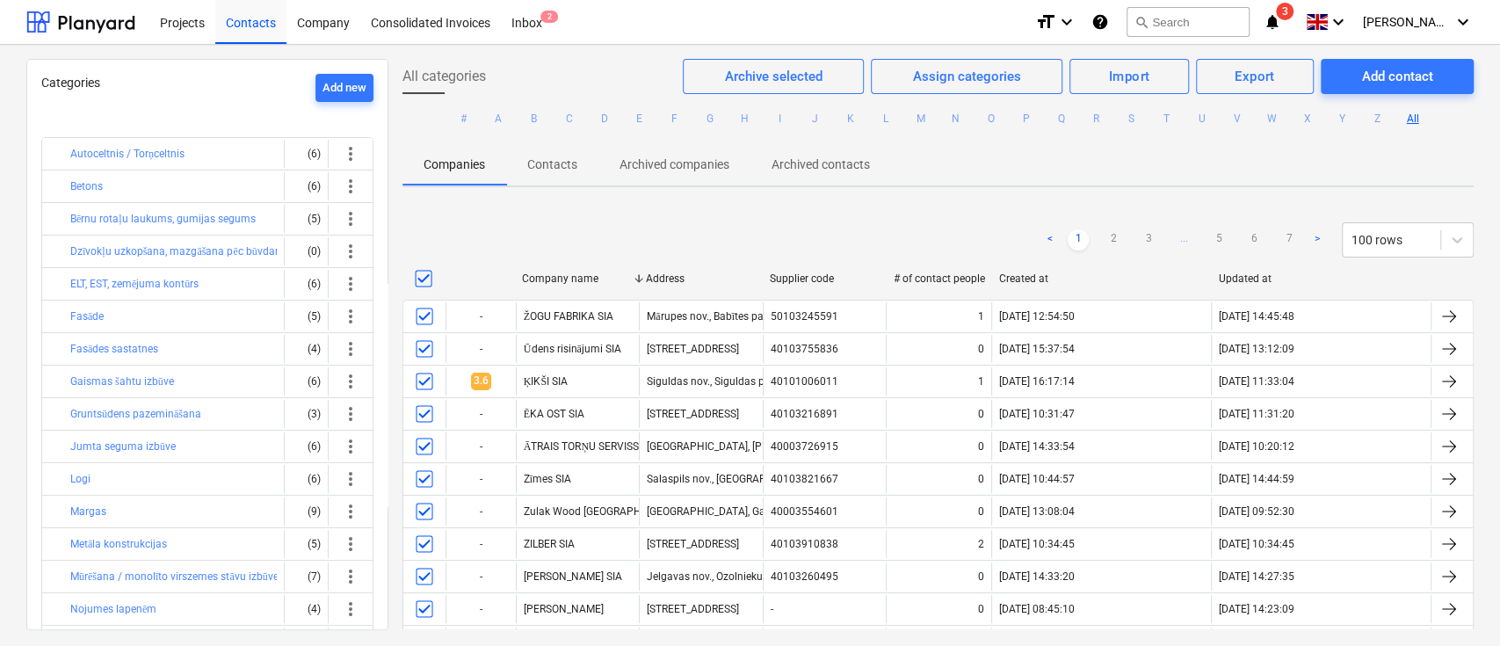
checkbox input "true"
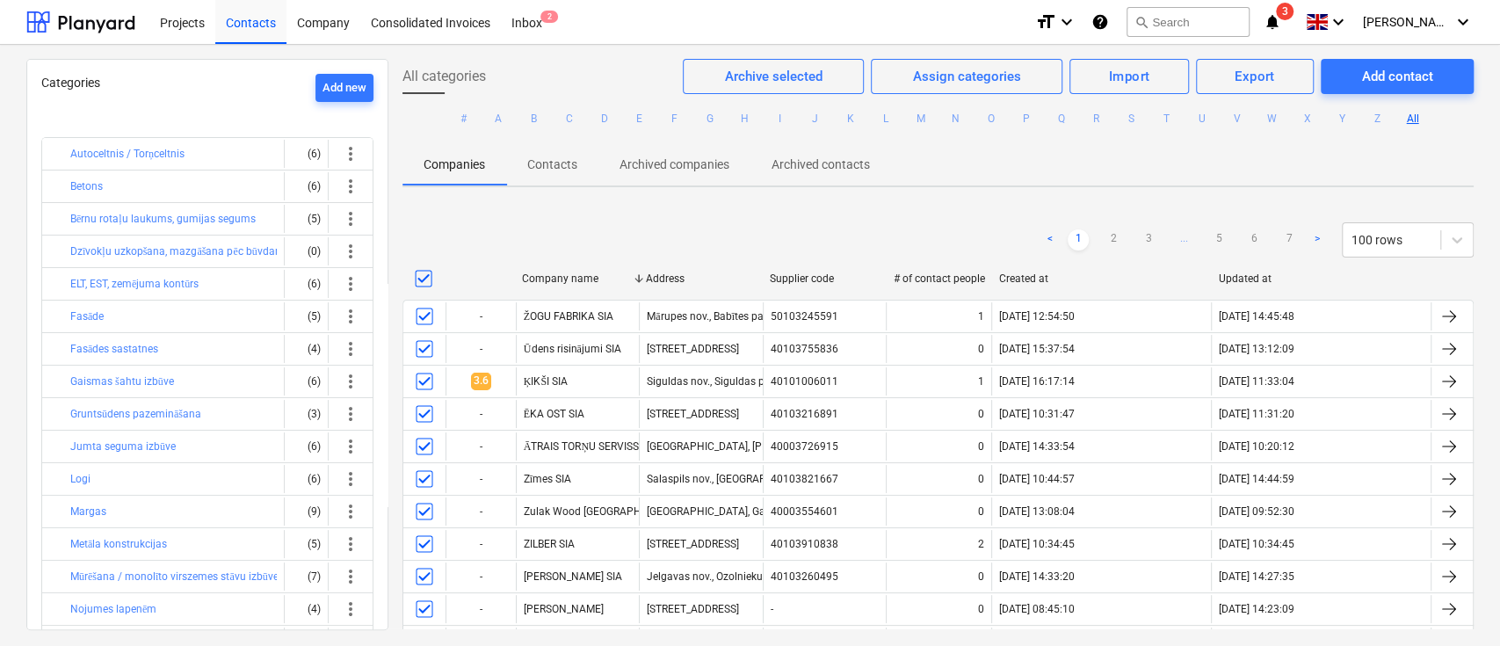
checkbox input "true"
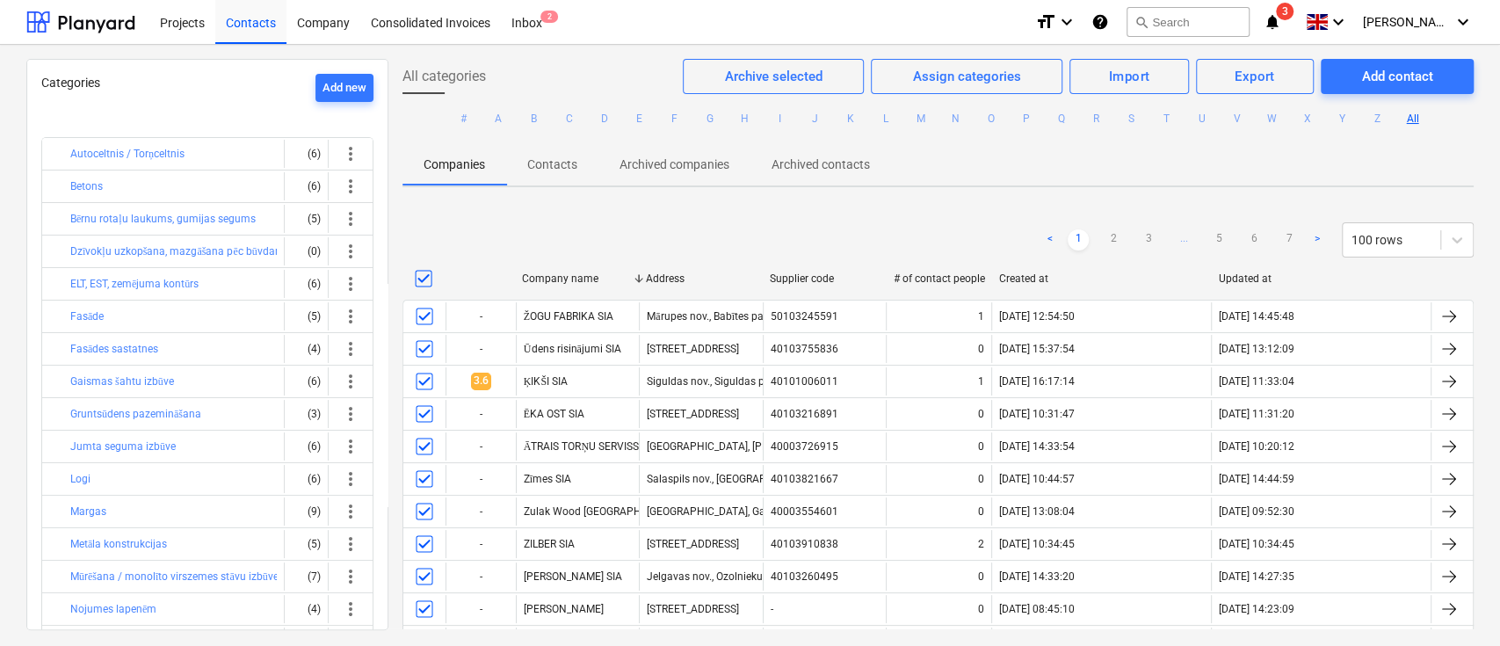
checkbox input "true"
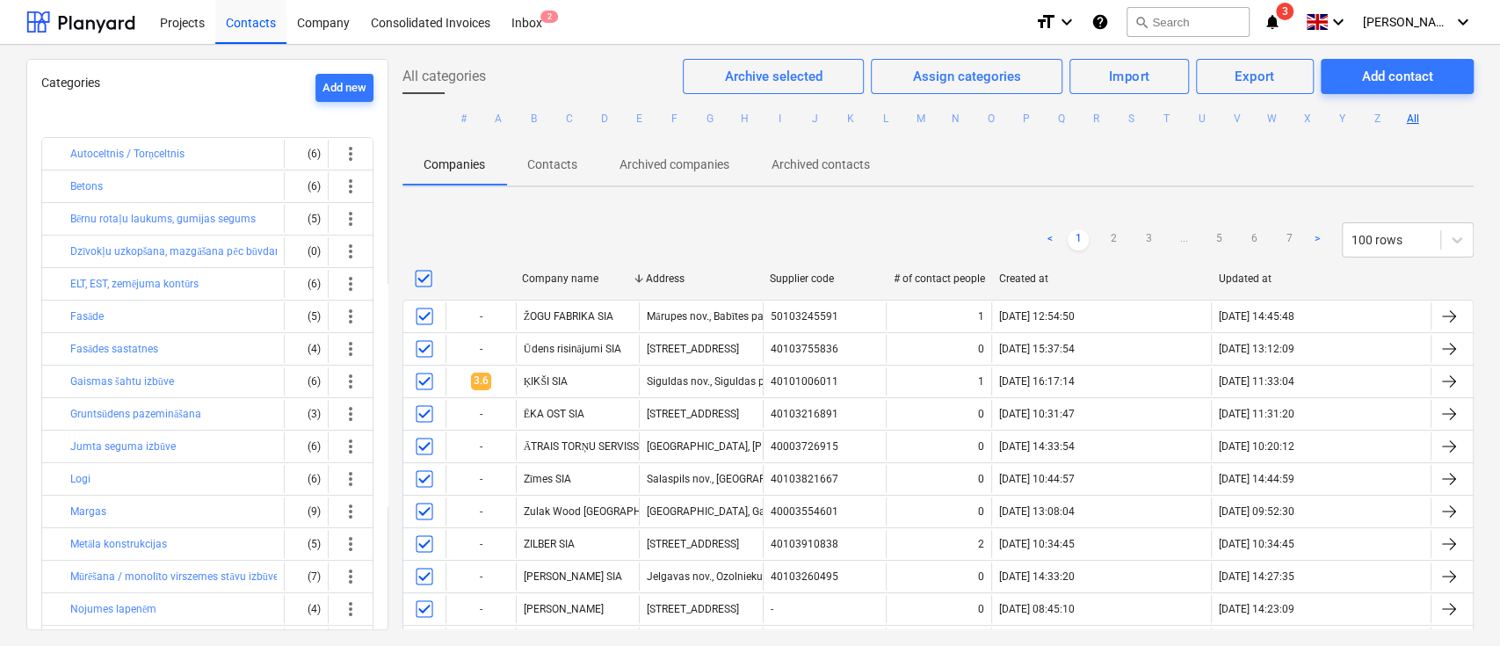
checkbox input "true"
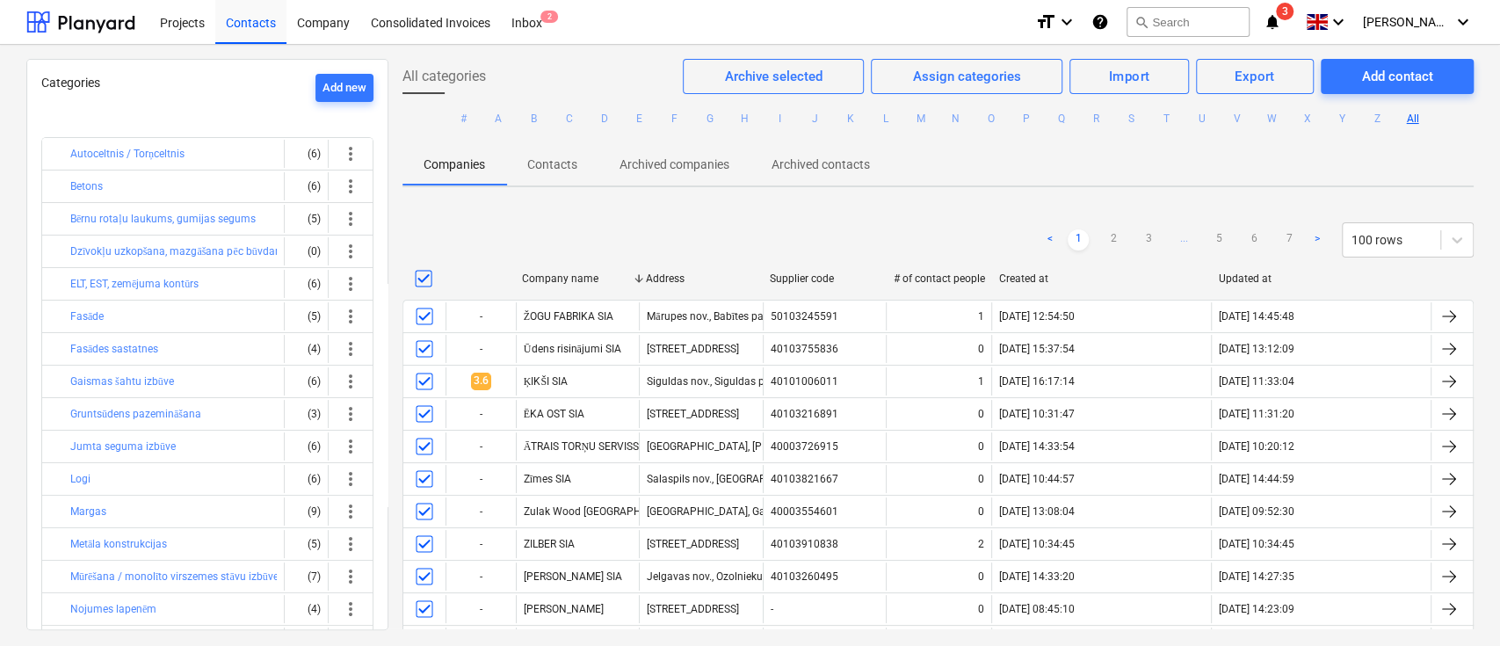
checkbox input "true"
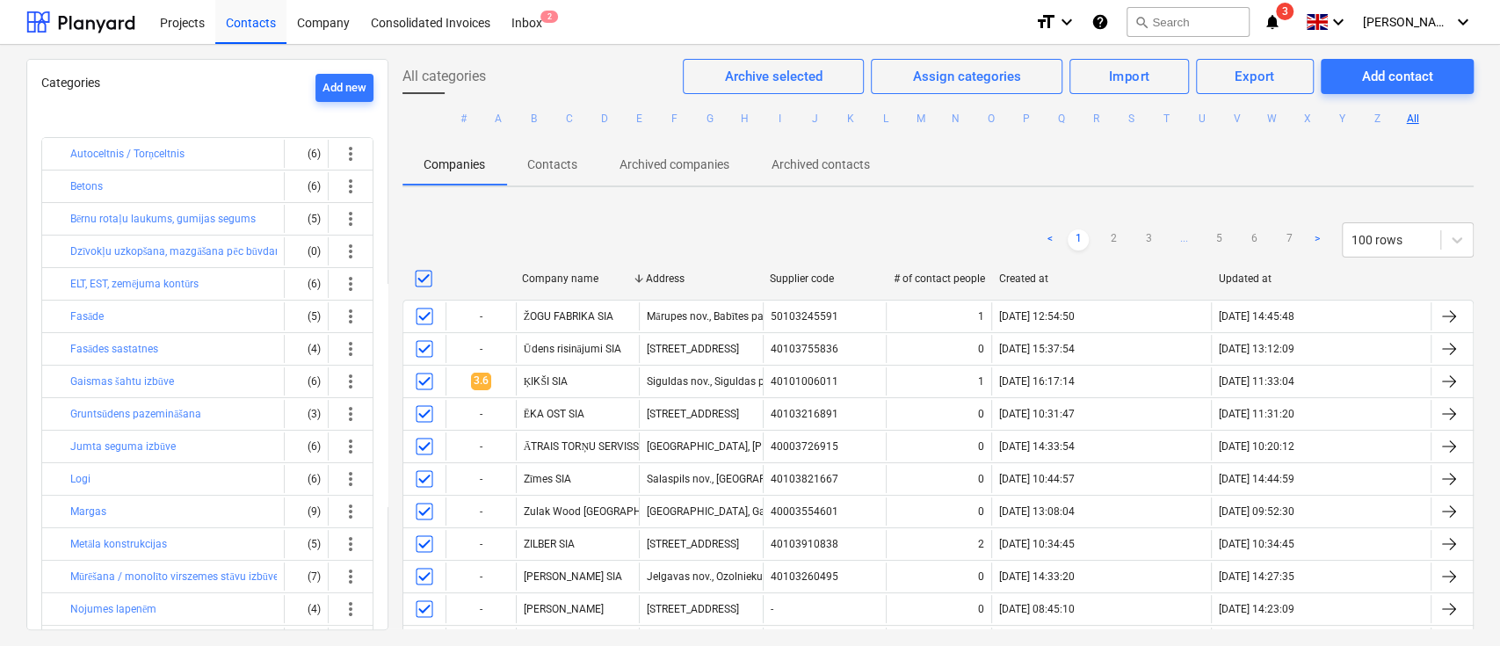
checkbox input "true"
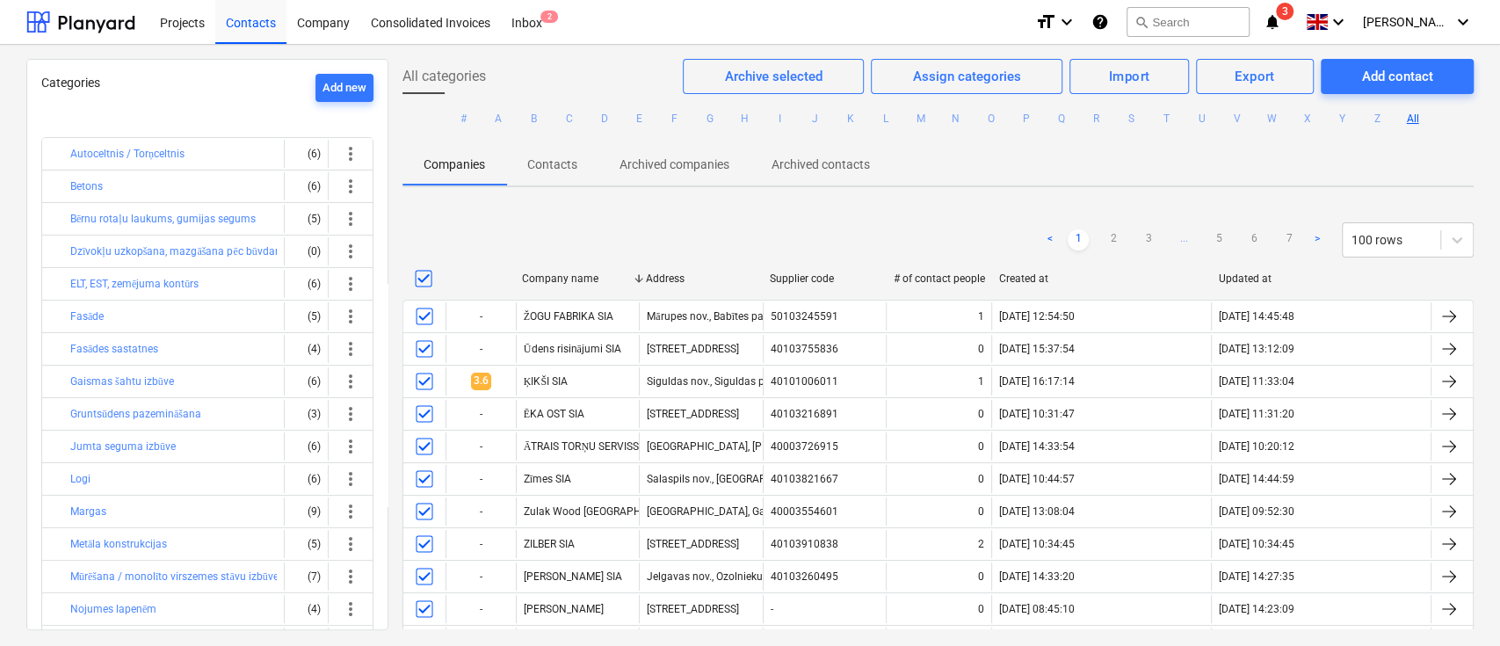
checkbox input "true"
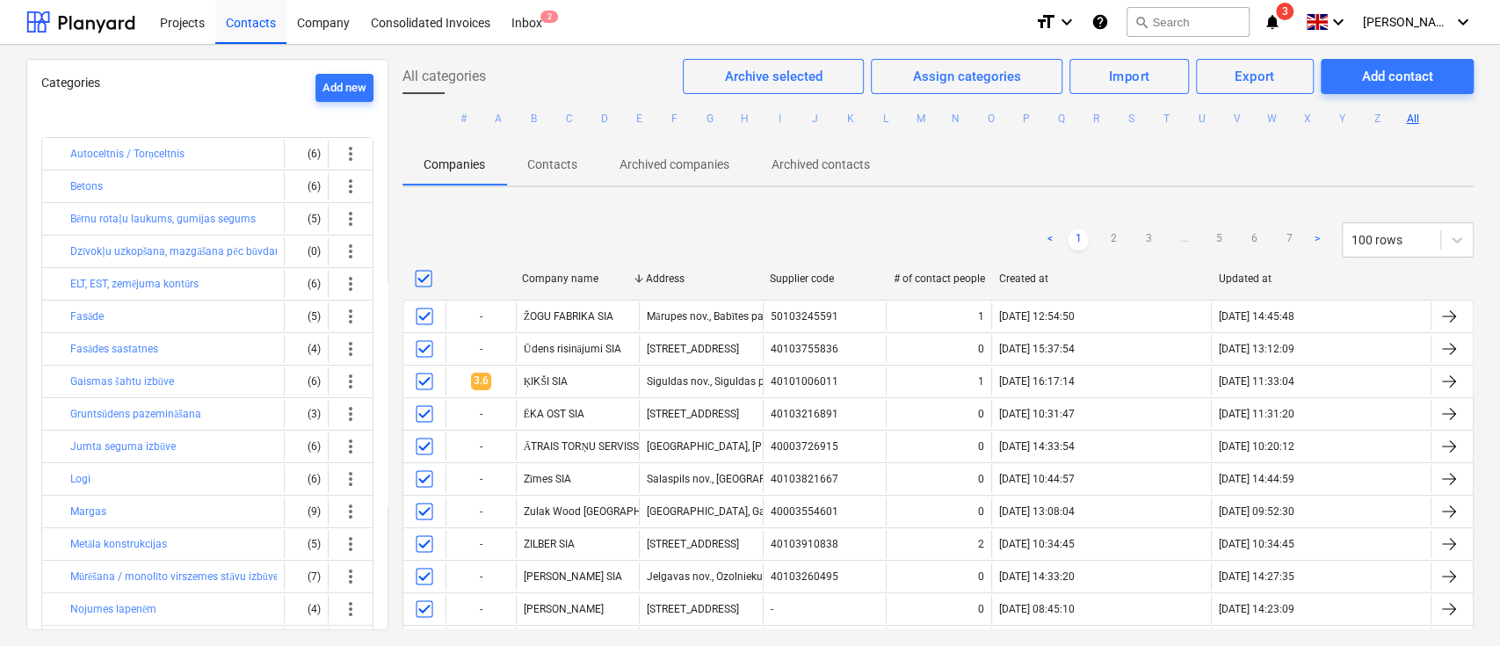
checkbox input "true"
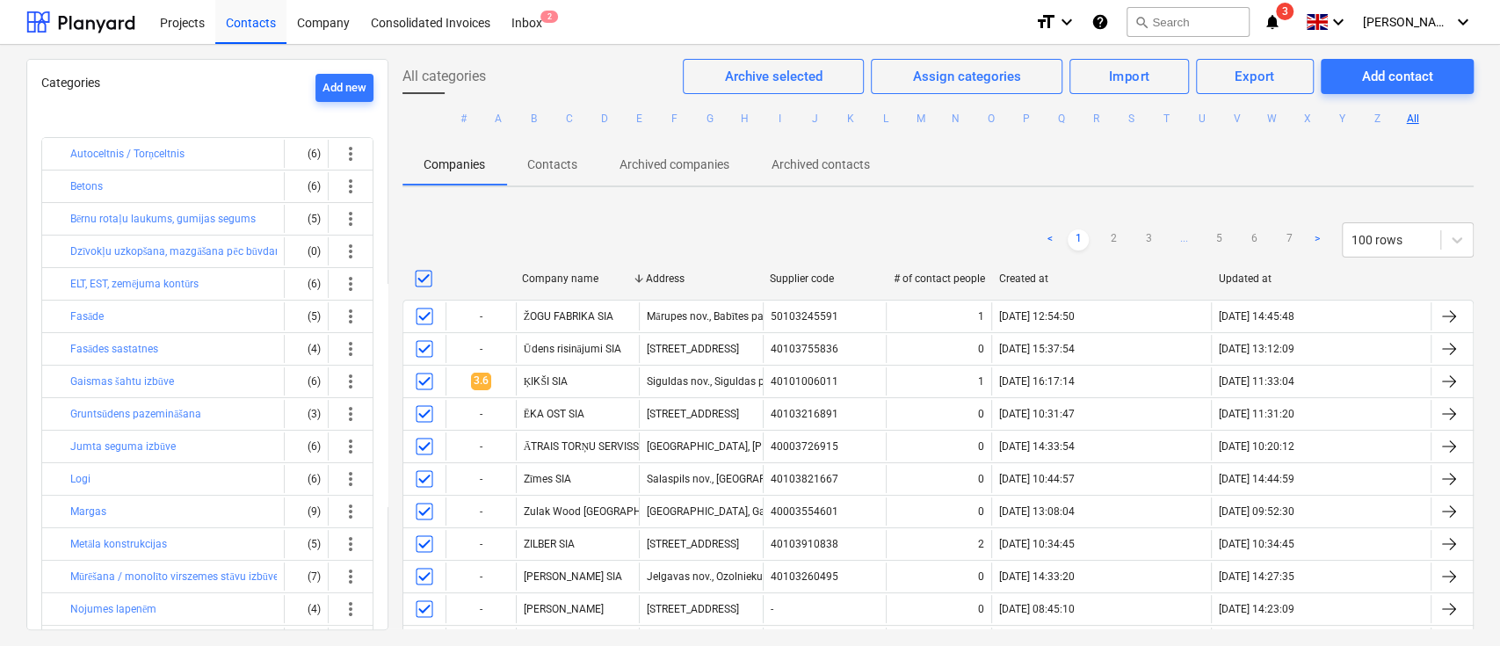
checkbox input "true"
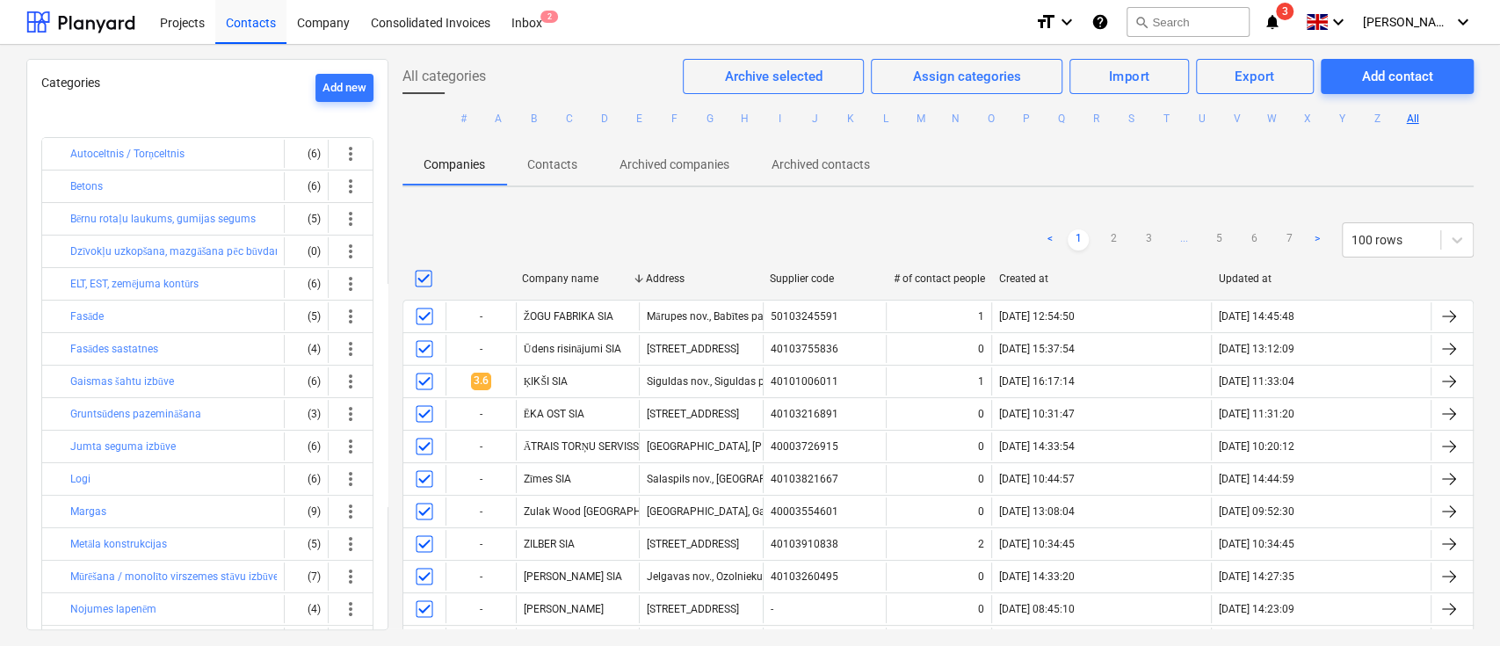
checkbox input "true"
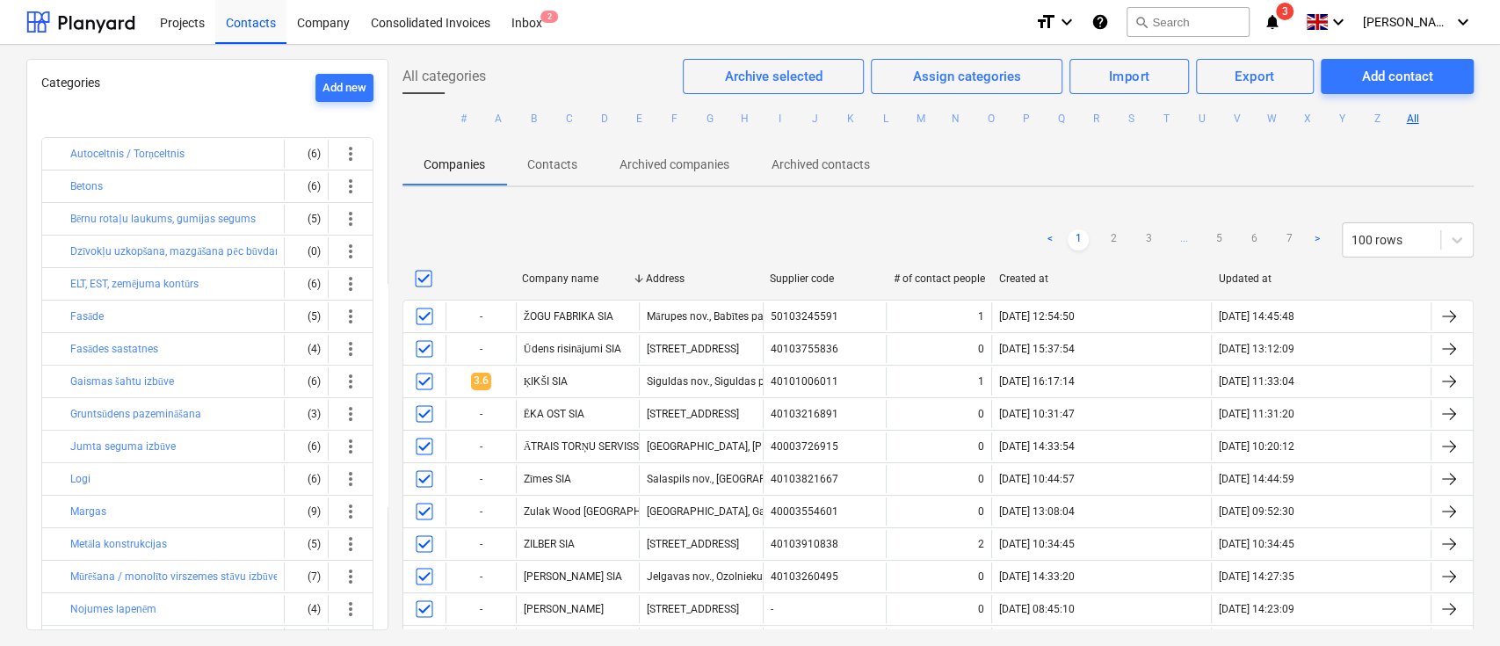
checkbox input "true"
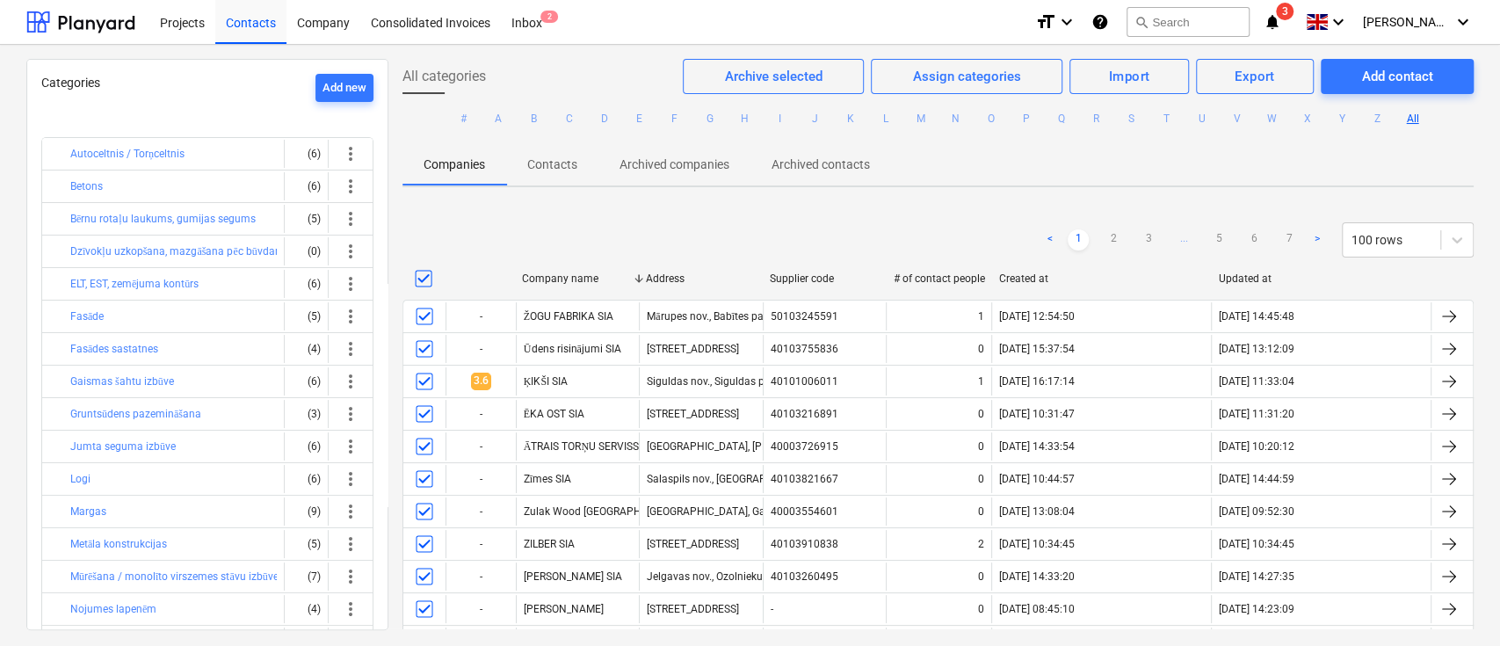
checkbox input "true"
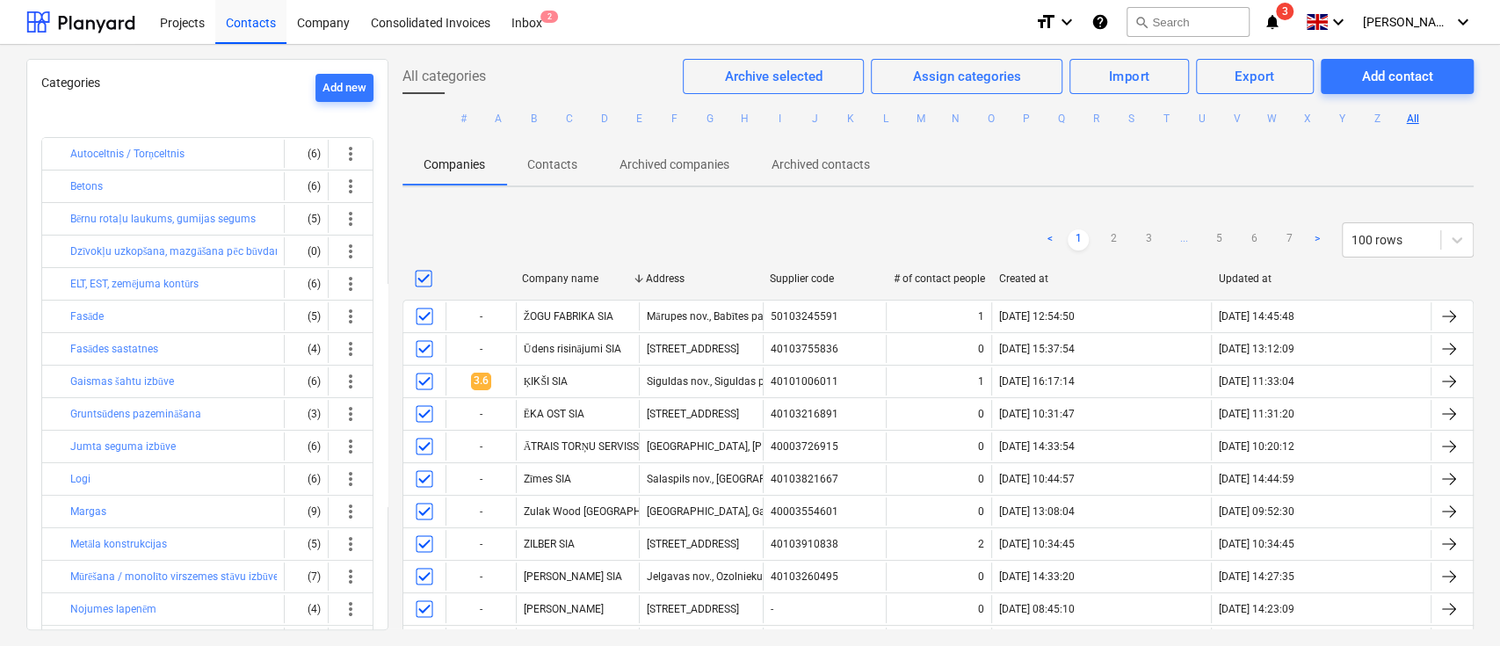
checkbox input "true"
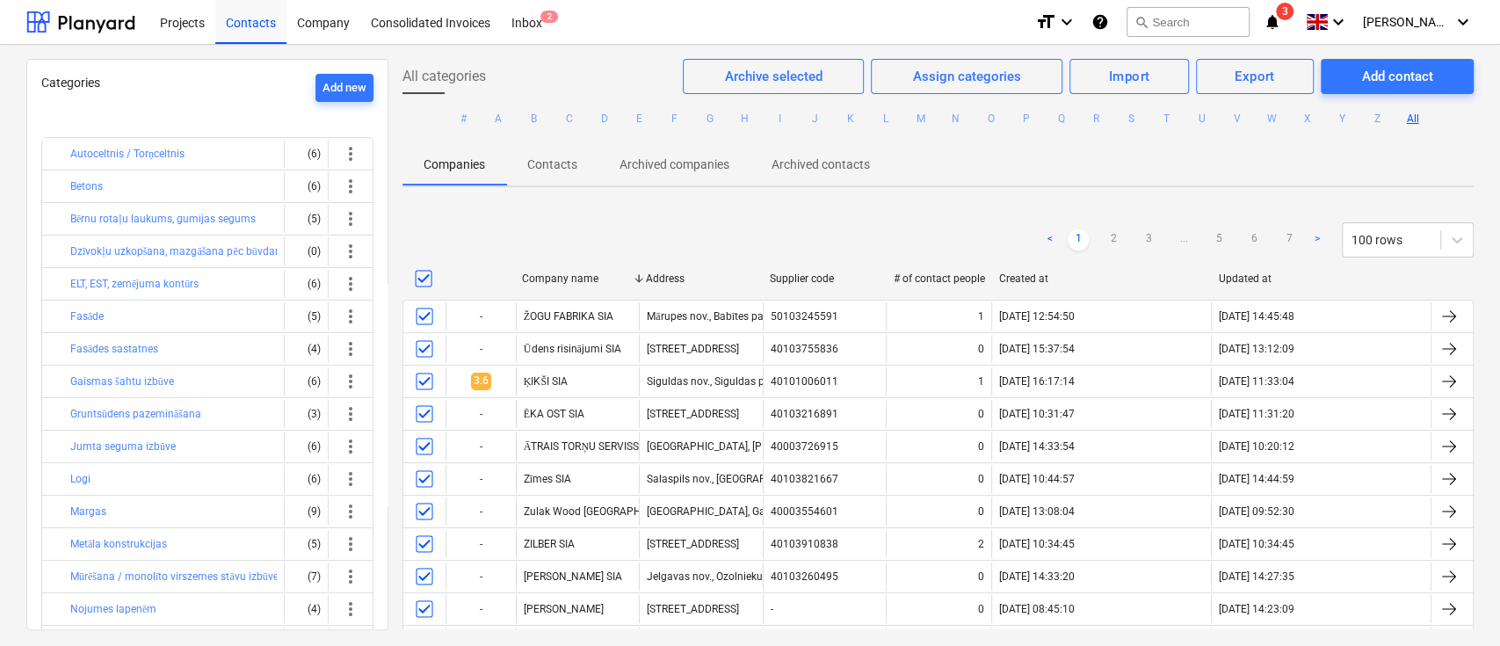
checkbox input "true"
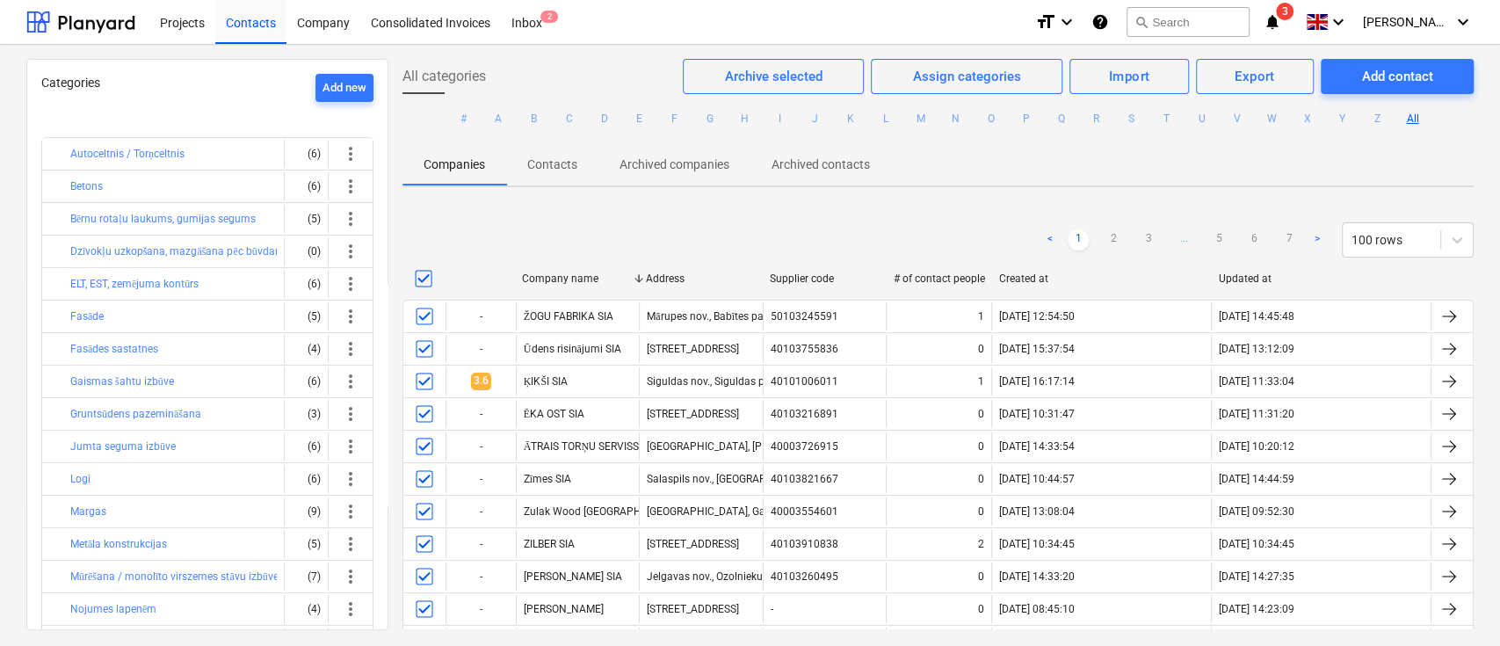
checkbox input "true"
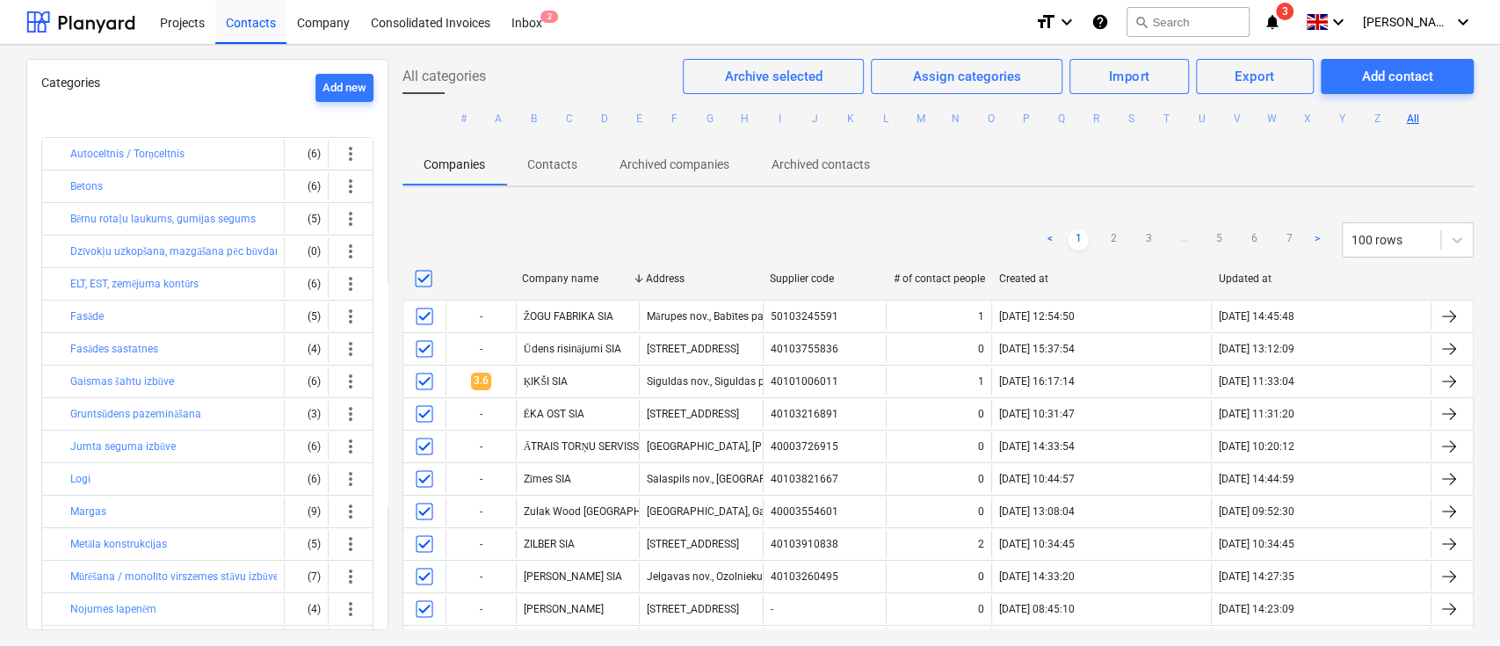
checkbox input "true"
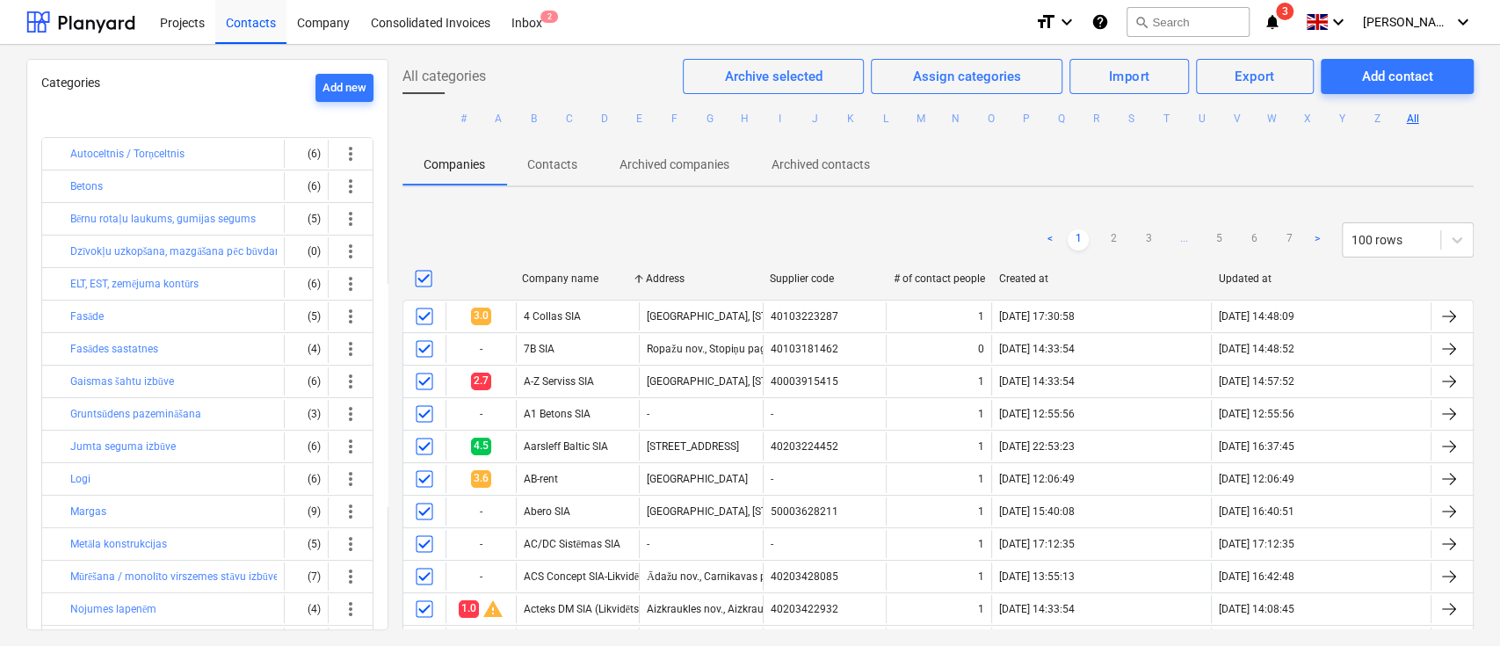
click at [471, 277] on div at bounding box center [480, 278] width 70 height 28
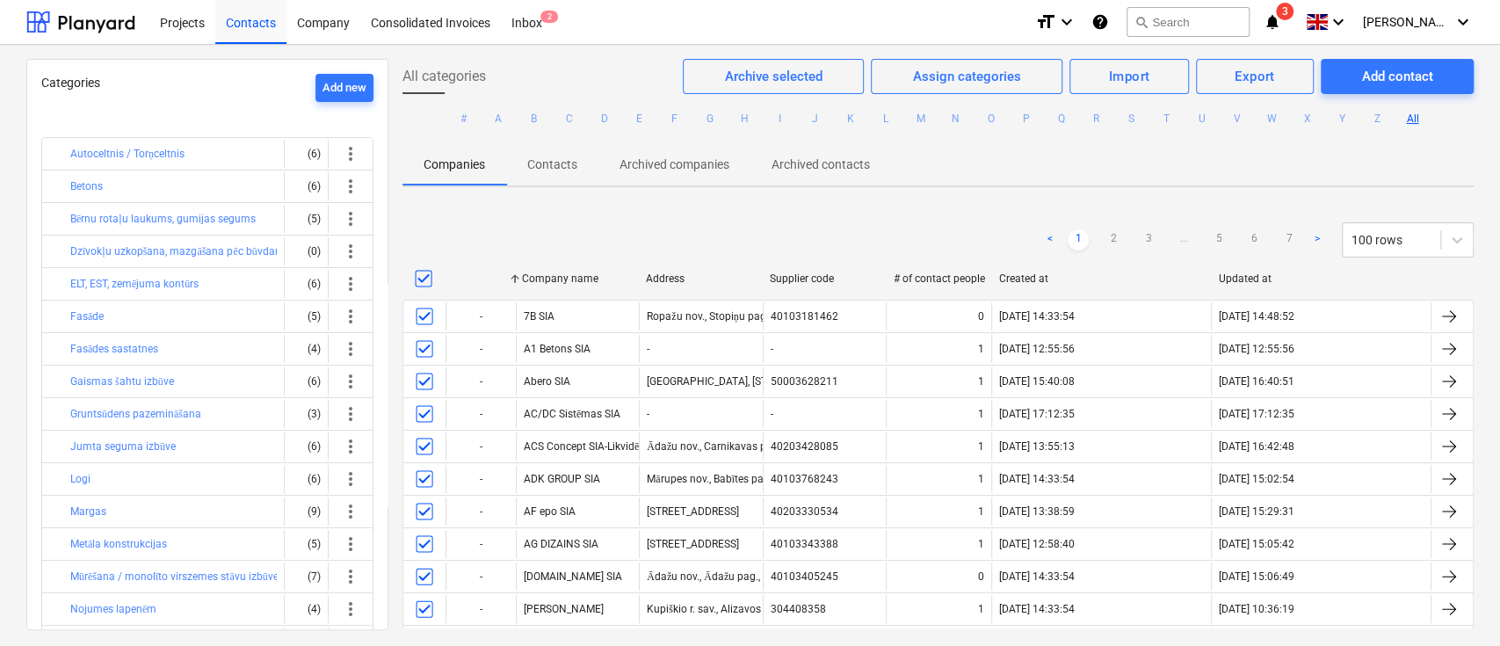
click at [471, 277] on div at bounding box center [480, 278] width 70 height 28
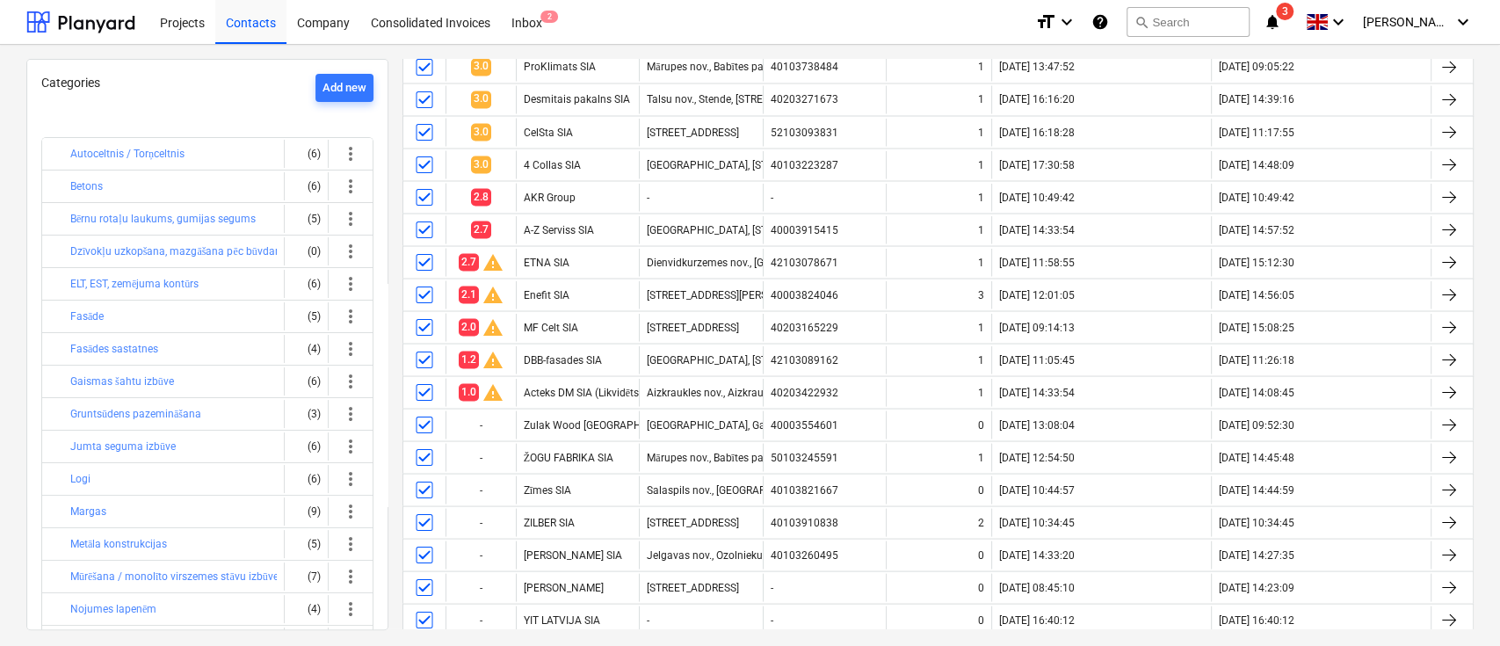
scroll to position [2165, 0]
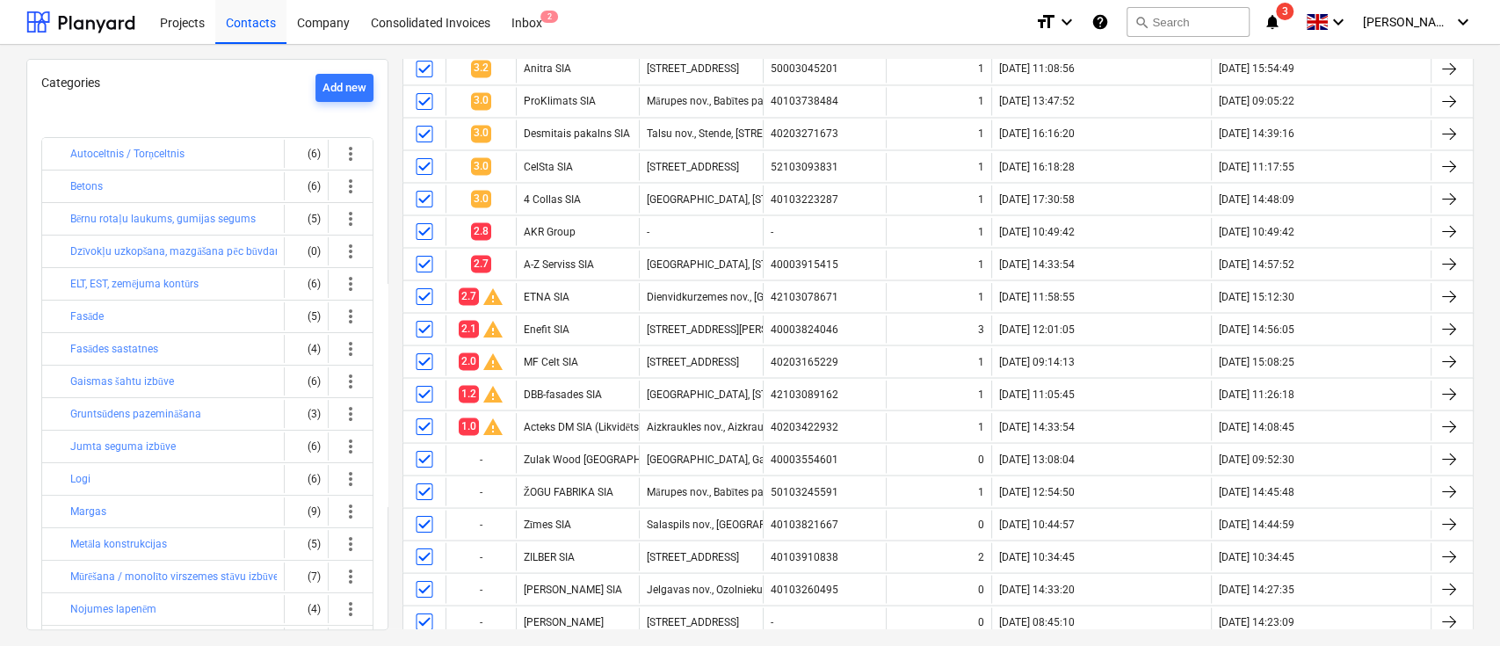
click at [899, 387] on div "Categories Add new Autoceltnis / Torņceltnis (6) more_vert Betons (6) more_vert…" at bounding box center [750, 345] width 1500 height 601
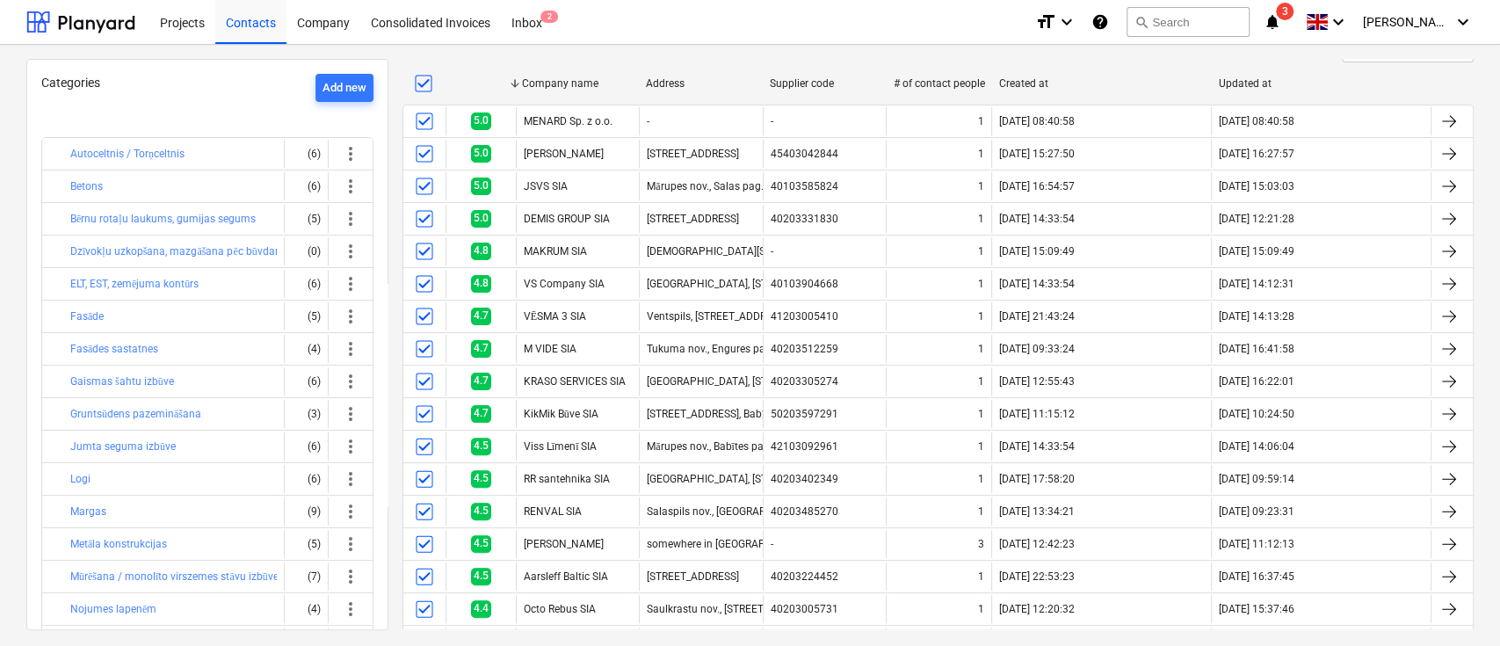
scroll to position [136, 0]
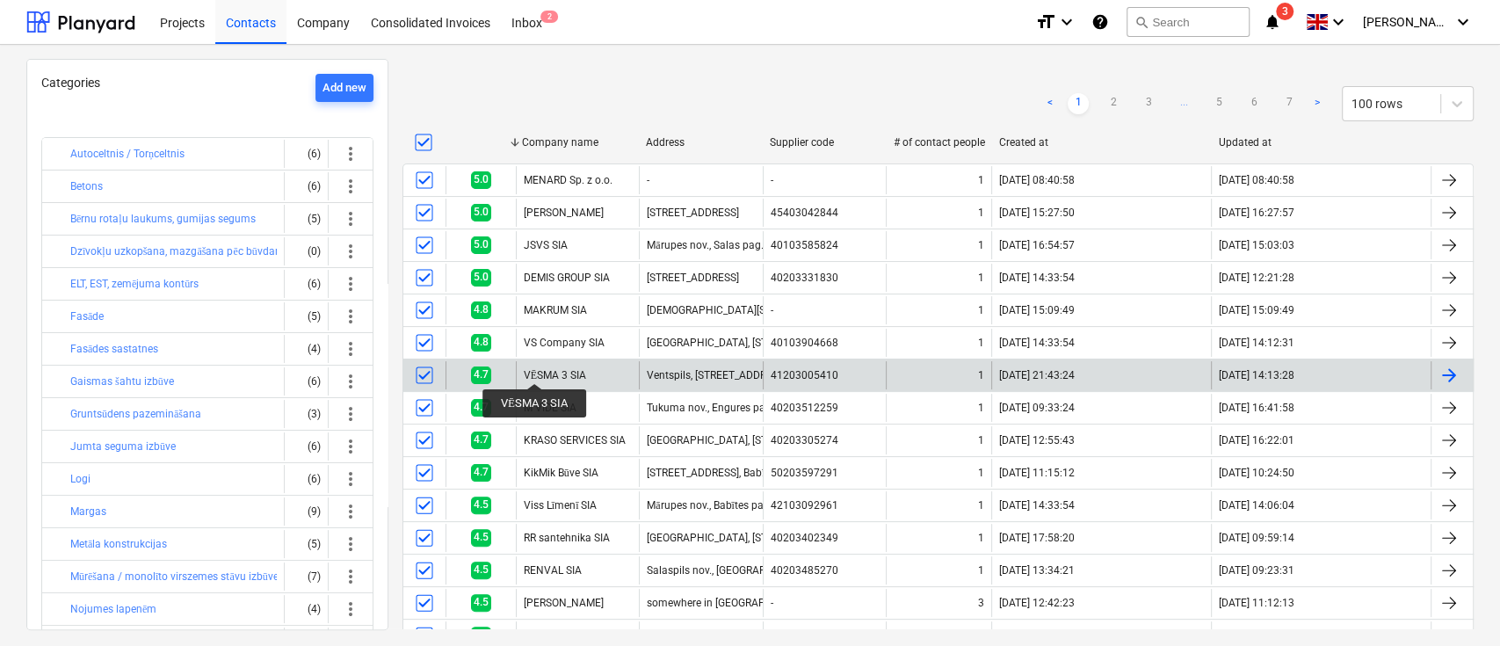
click at [534, 369] on div "VĒSMA 3 SIA" at bounding box center [555, 375] width 62 height 13
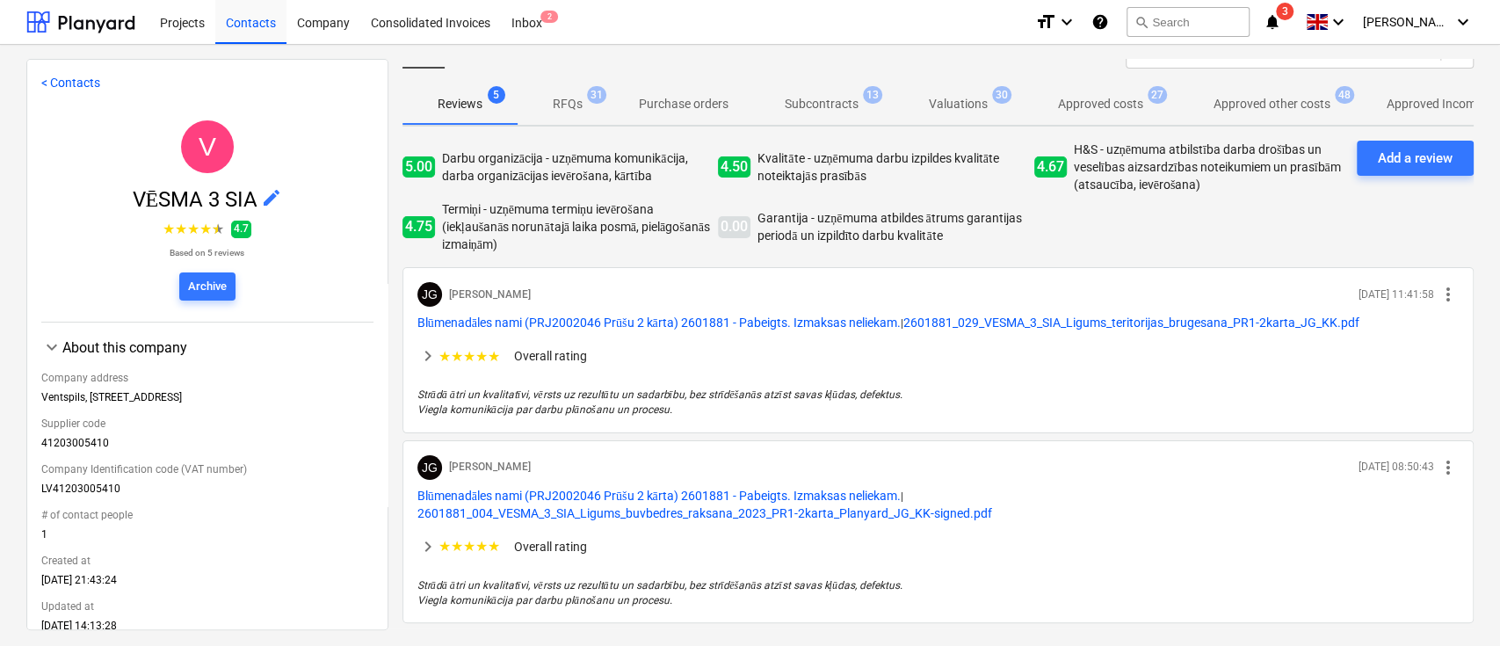
scroll to position [25, 0]
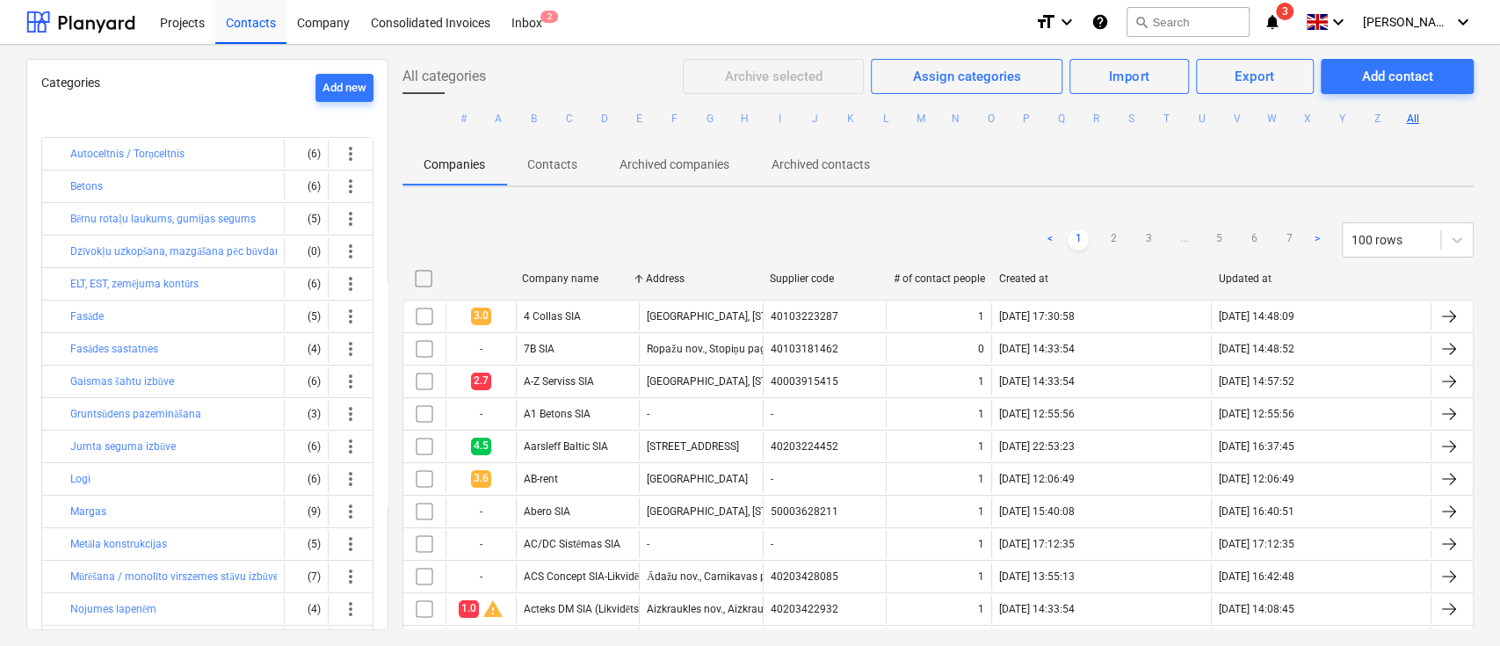
click at [481, 277] on div at bounding box center [480, 278] width 70 height 28
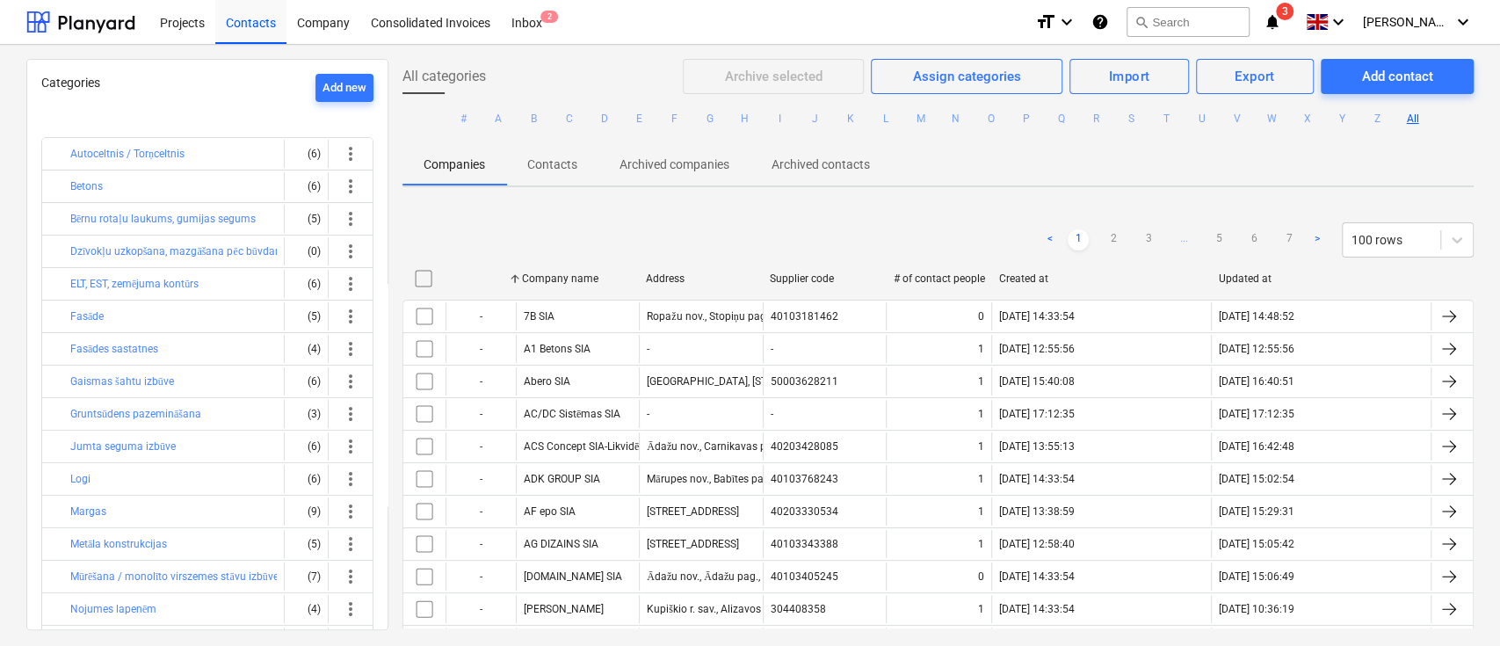
click at [481, 277] on div at bounding box center [480, 278] width 70 height 28
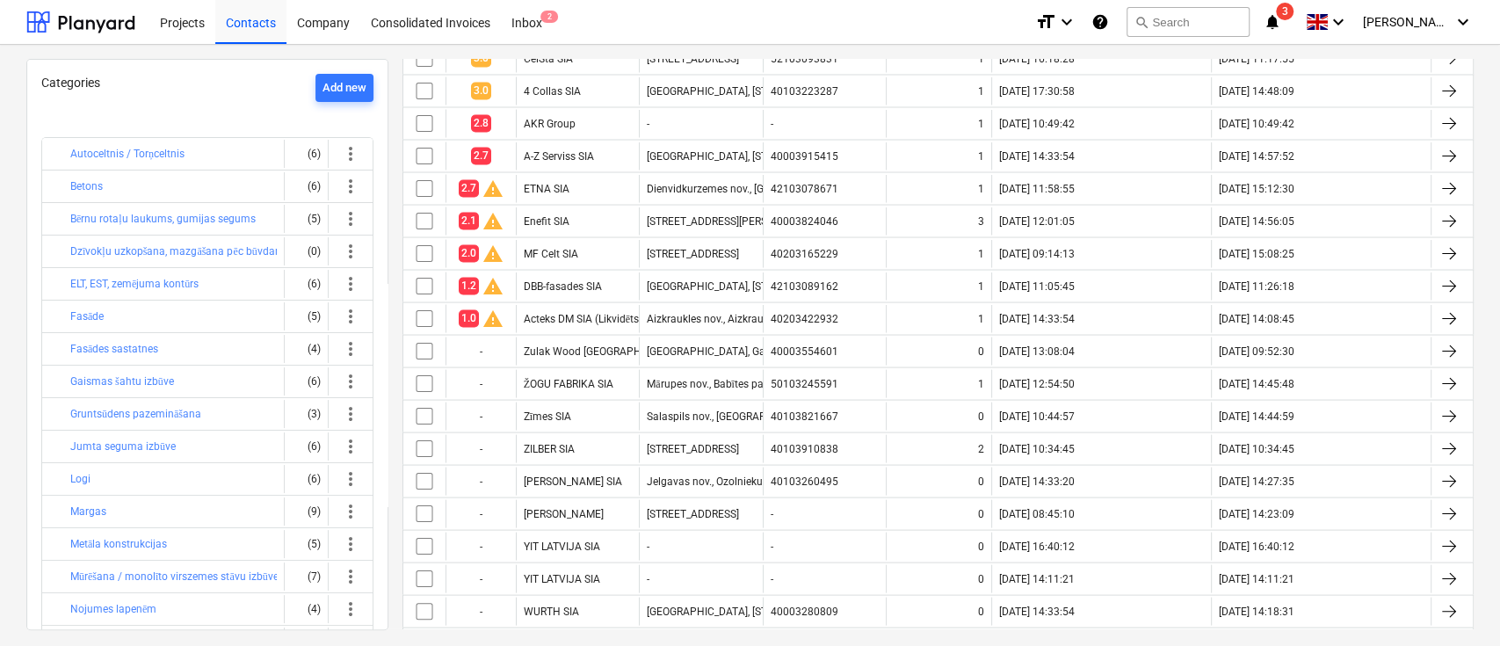
scroll to position [2283, 0]
